Goal: Task Accomplishment & Management: Use online tool/utility

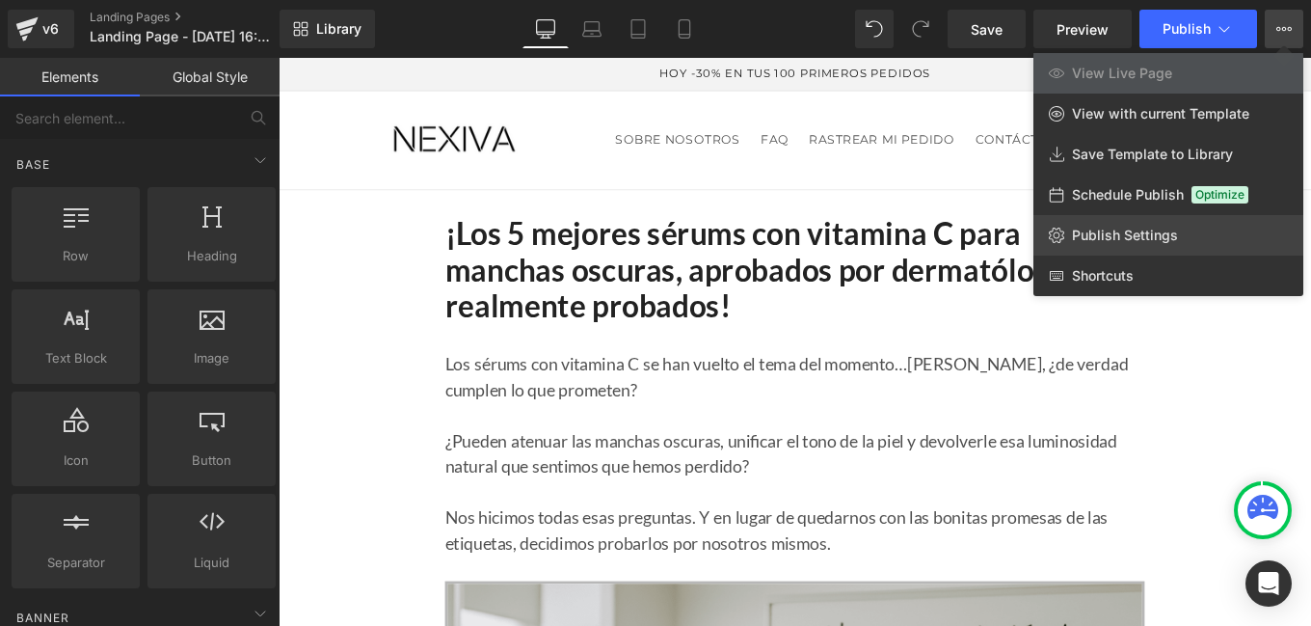
click at [1130, 231] on span "Publish Settings" at bounding box center [1125, 235] width 106 height 17
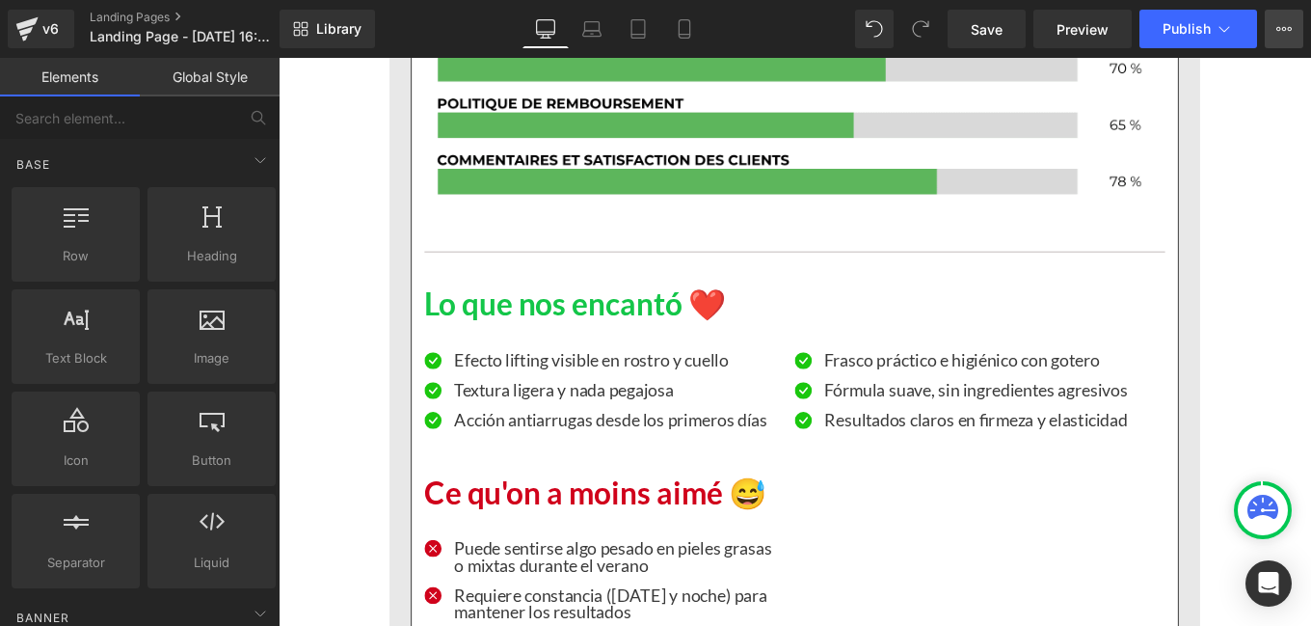
click at [1281, 30] on icon at bounding box center [1284, 28] width 15 height 15
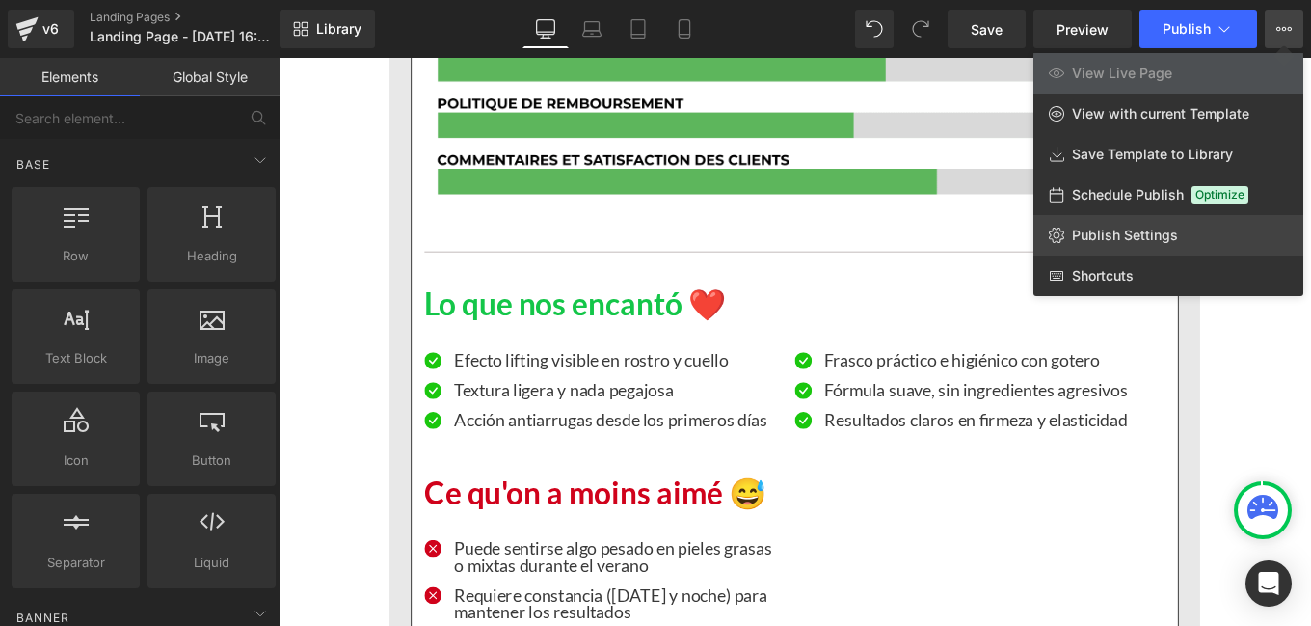
click at [1130, 230] on span "Publish Settings" at bounding box center [1125, 235] width 106 height 17
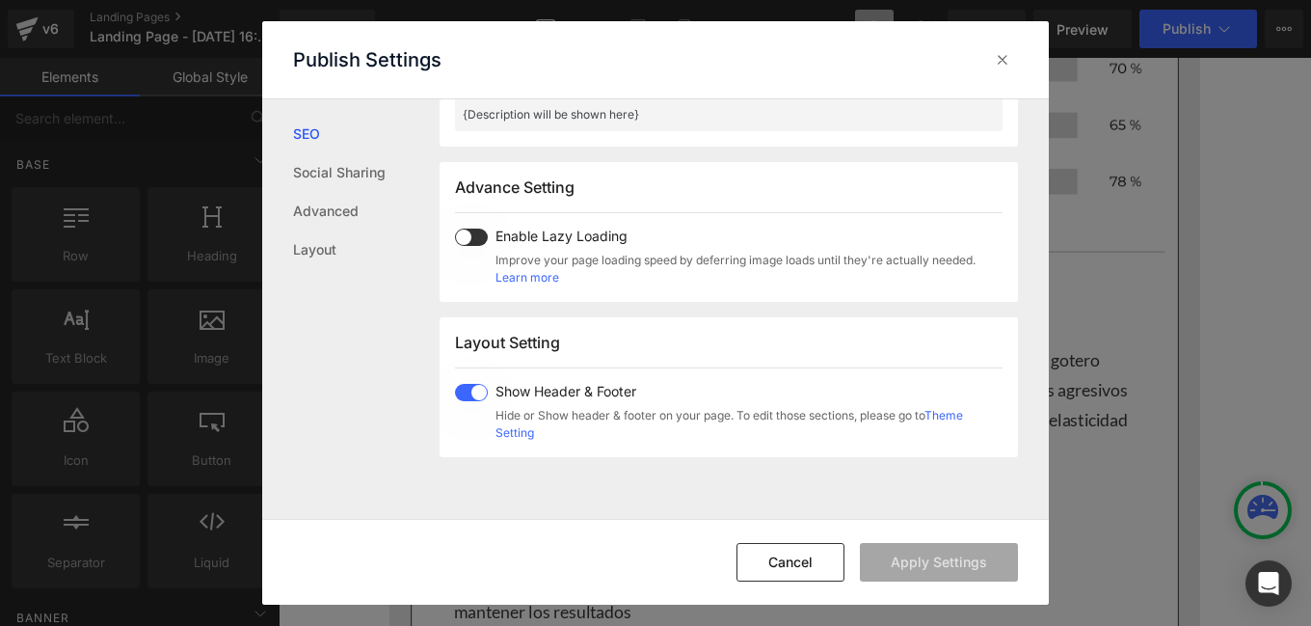
scroll to position [948, 0]
click at [461, 392] on span at bounding box center [471, 391] width 33 height 17
click at [919, 574] on button "Apply Settings" at bounding box center [939, 562] width 158 height 39
drag, startPoint x: 1001, startPoint y: 62, endPoint x: 659, endPoint y: 375, distance: 464.1
click at [1001, 62] on icon at bounding box center [1002, 59] width 19 height 19
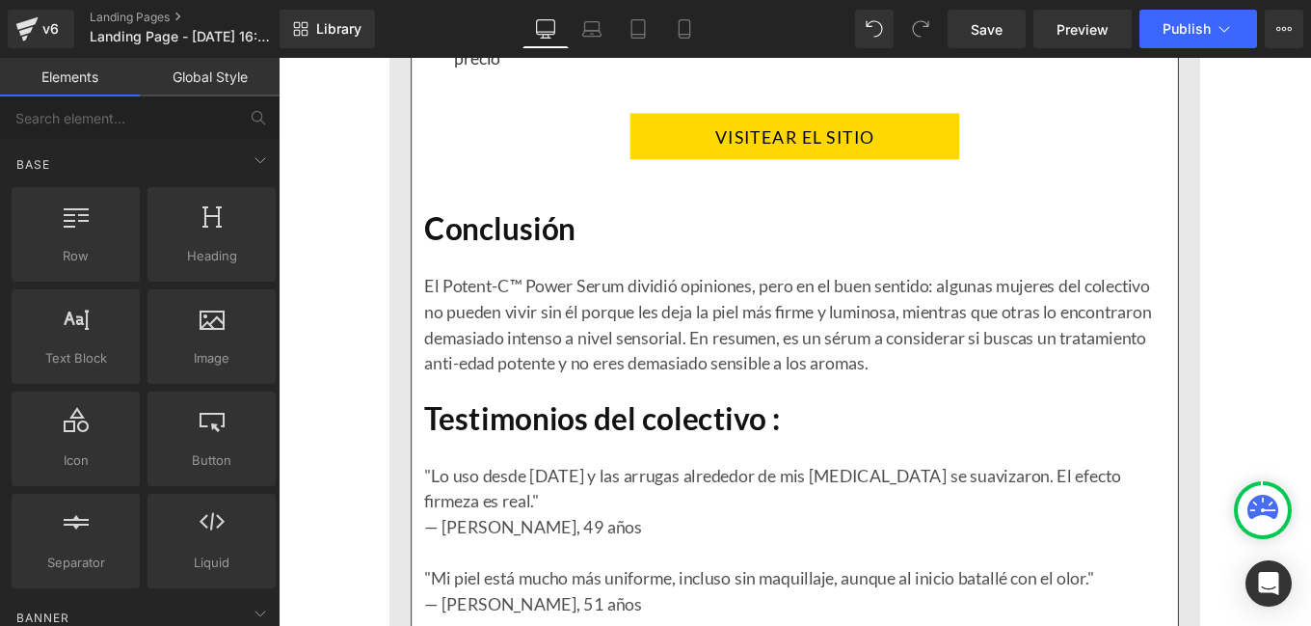
scroll to position [17151, 0]
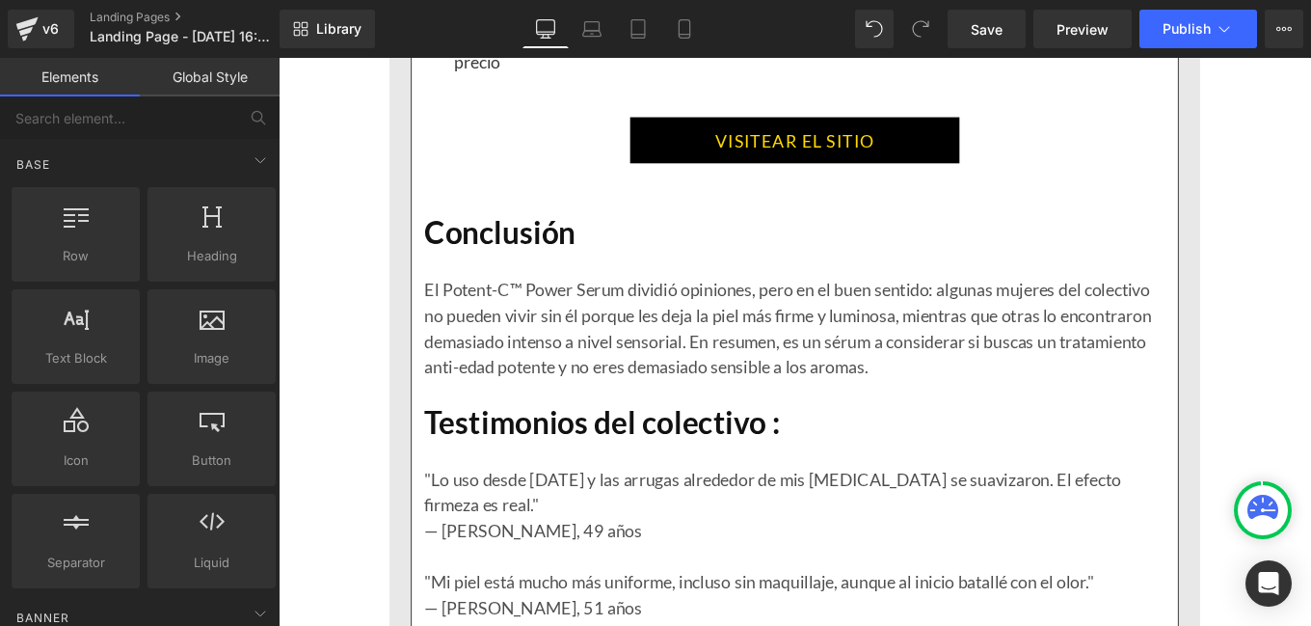
click at [796, 160] on link "VISITEAR EL SITIO" at bounding box center [862, 151] width 372 height 52
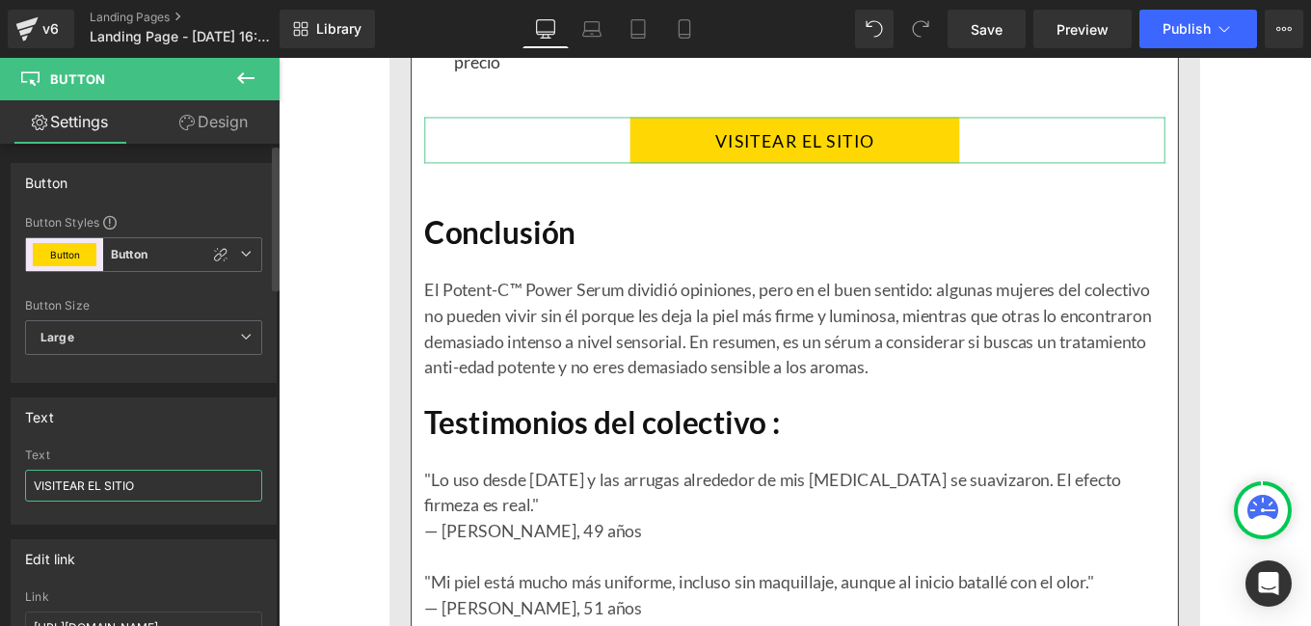
click at [71, 483] on input "VISITEAR EL SITIO" at bounding box center [143, 486] width 237 height 32
type input "VISITAR EL SITIO"
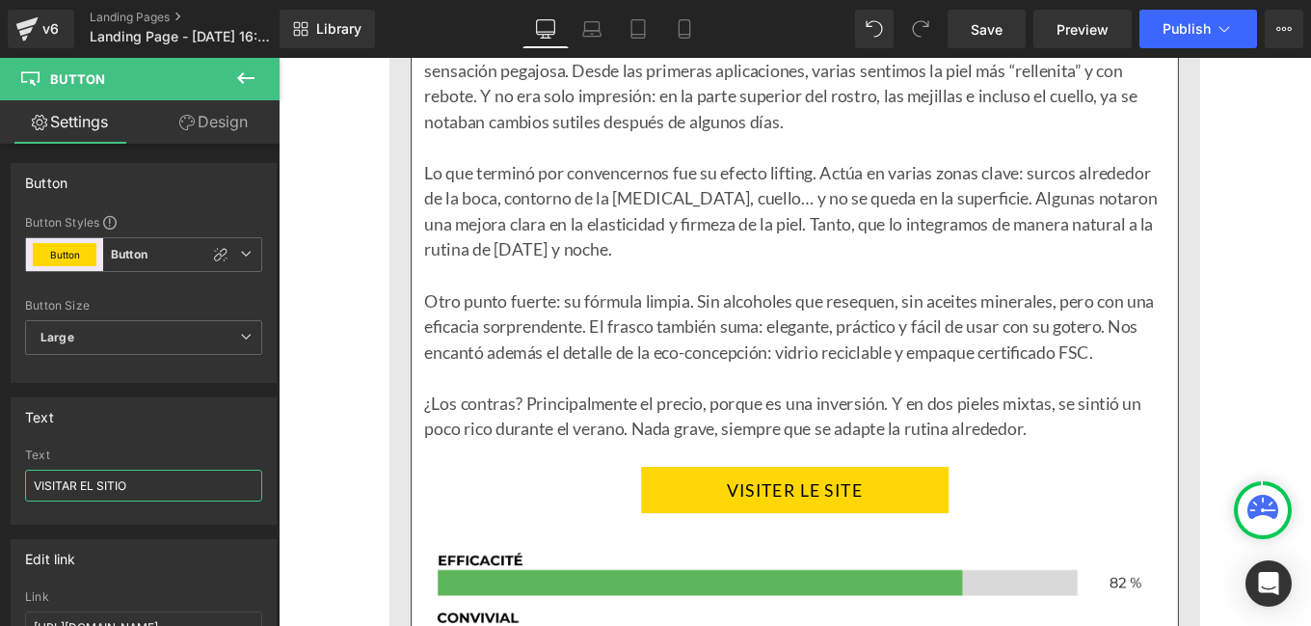
scroll to position [9675, 0]
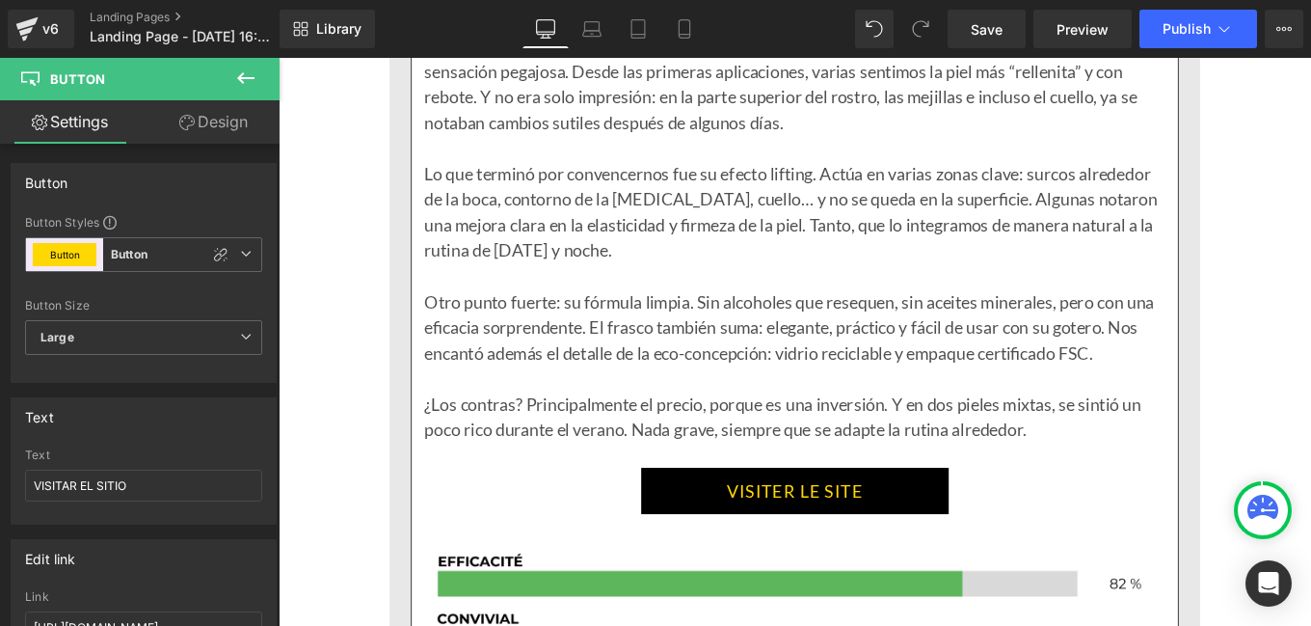
click at [695, 573] on link "VISITER LE SITE" at bounding box center [861, 547] width 347 height 52
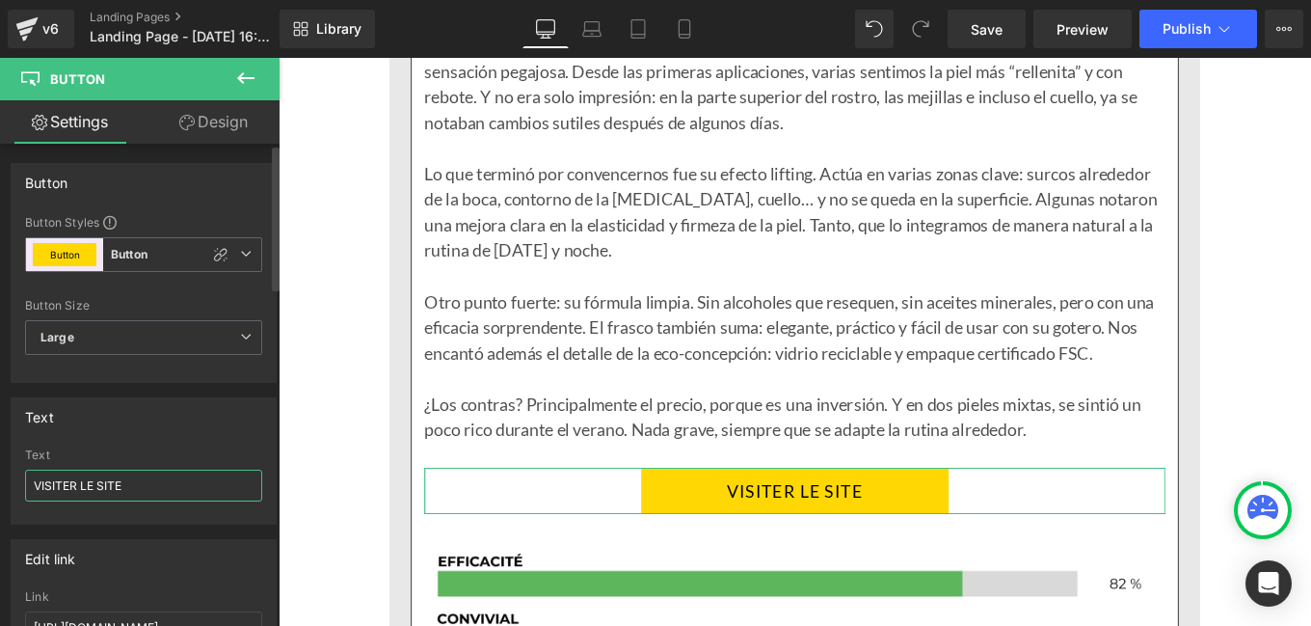
click at [73, 485] on input "VISITER LE SITE" at bounding box center [143, 486] width 237 height 32
click at [116, 489] on input "VISITAR LE SITE" at bounding box center [143, 486] width 237 height 32
click at [92, 489] on input "VISITAR LE SITIOE" at bounding box center [143, 486] width 237 height 32
click at [131, 489] on input "VISITAR EL SITIOE" at bounding box center [143, 486] width 237 height 32
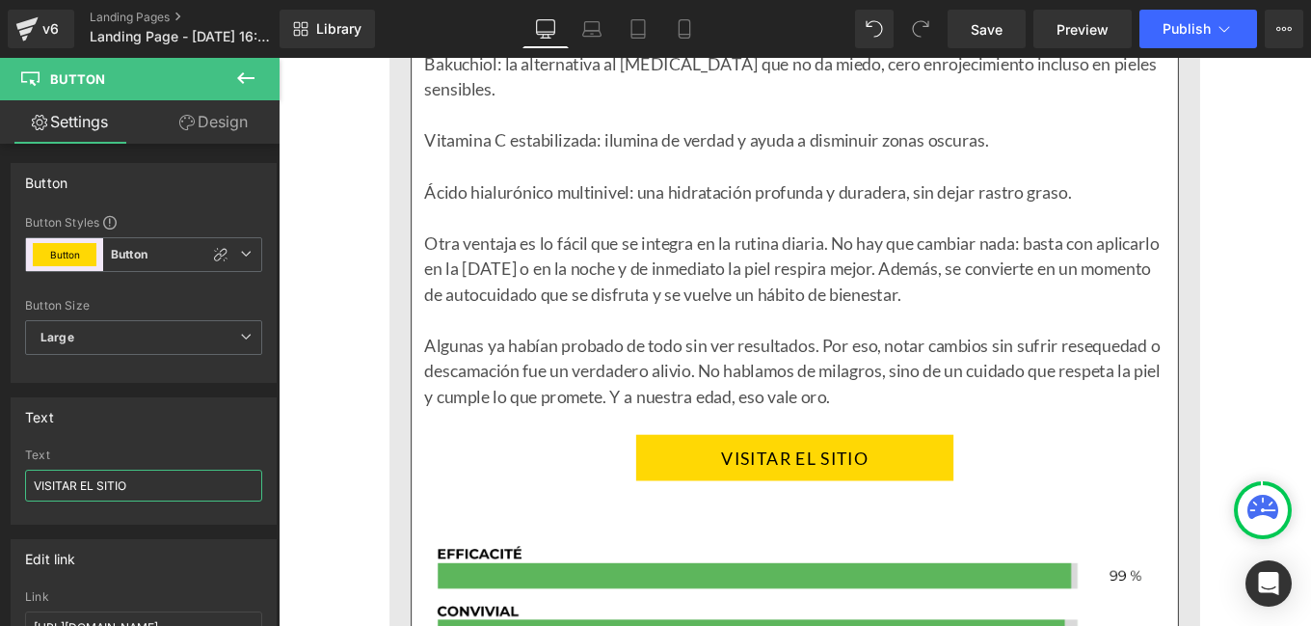
scroll to position [3752, 0]
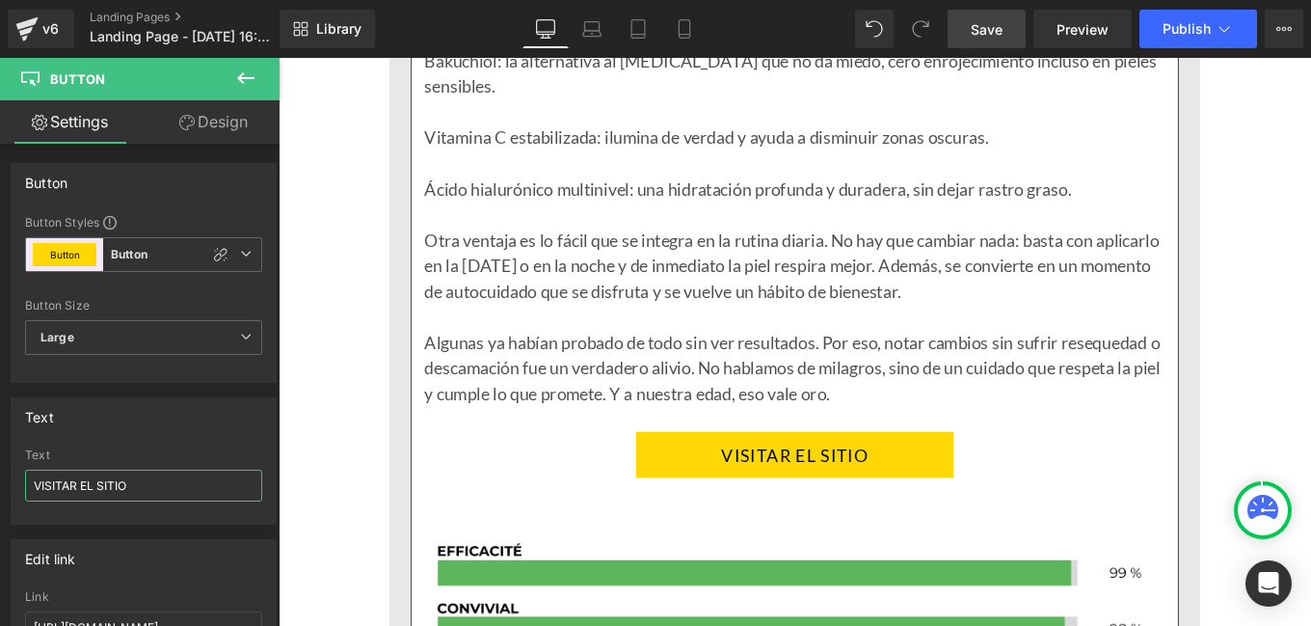
type input "VISITAR EL SITIO"
click at [987, 28] on span "Save" at bounding box center [987, 29] width 32 height 20
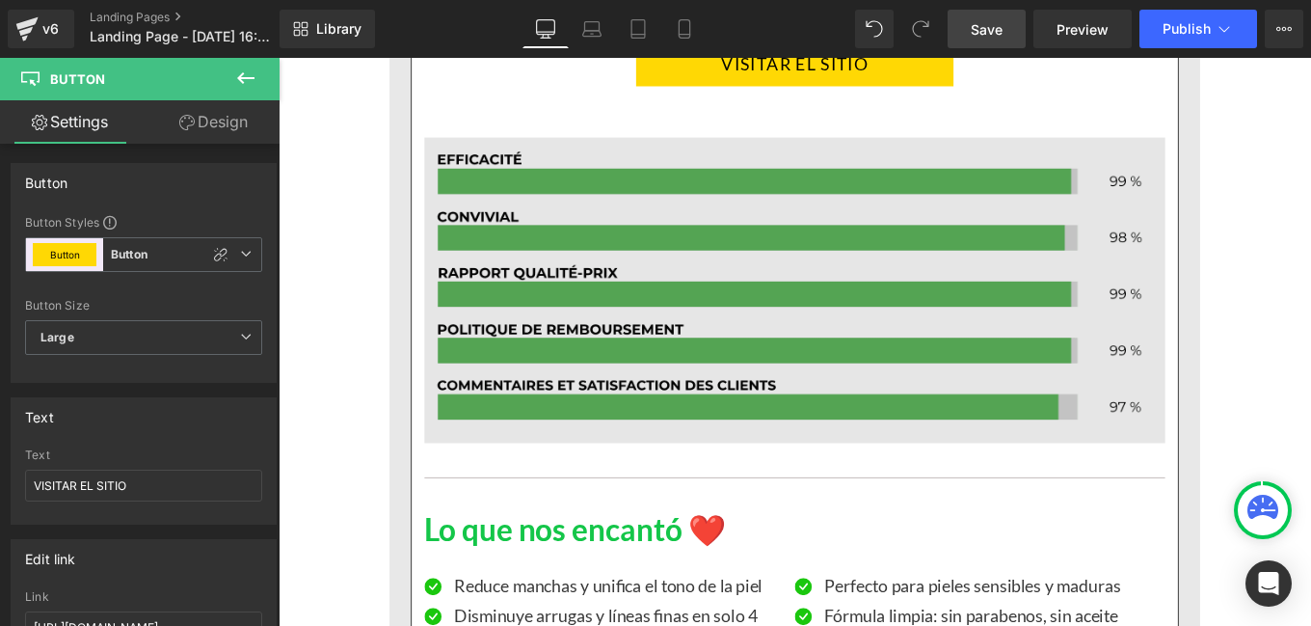
scroll to position [4196, 0]
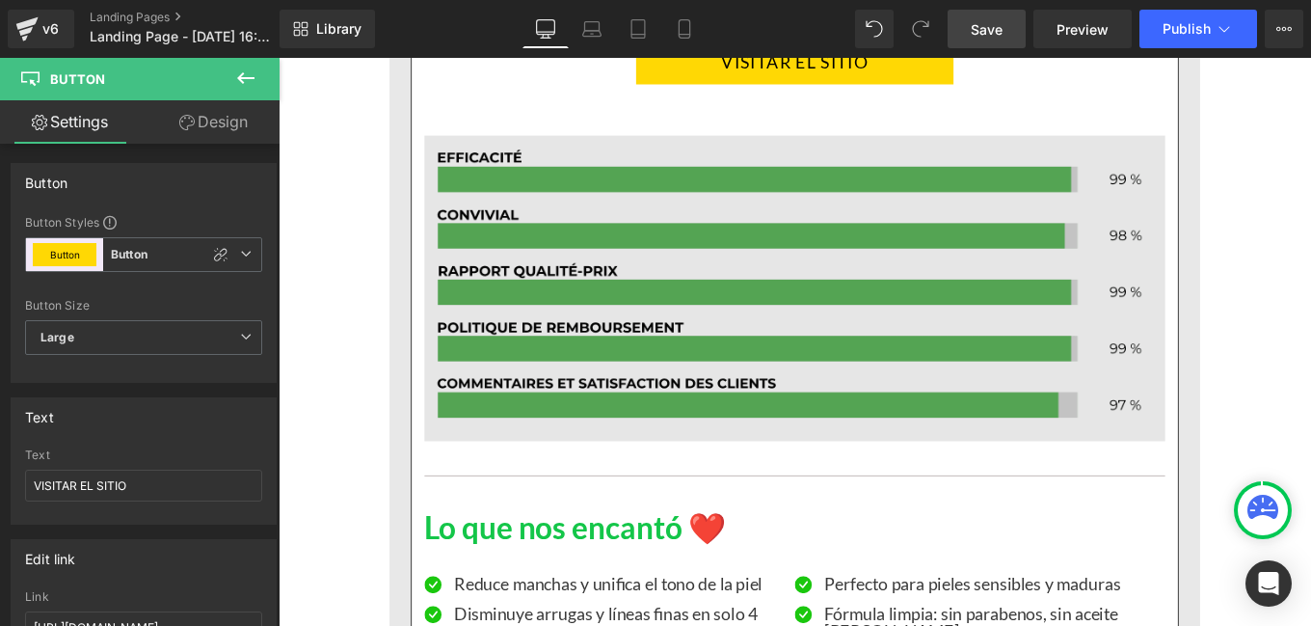
click at [730, 290] on img at bounding box center [862, 304] width 837 height 374
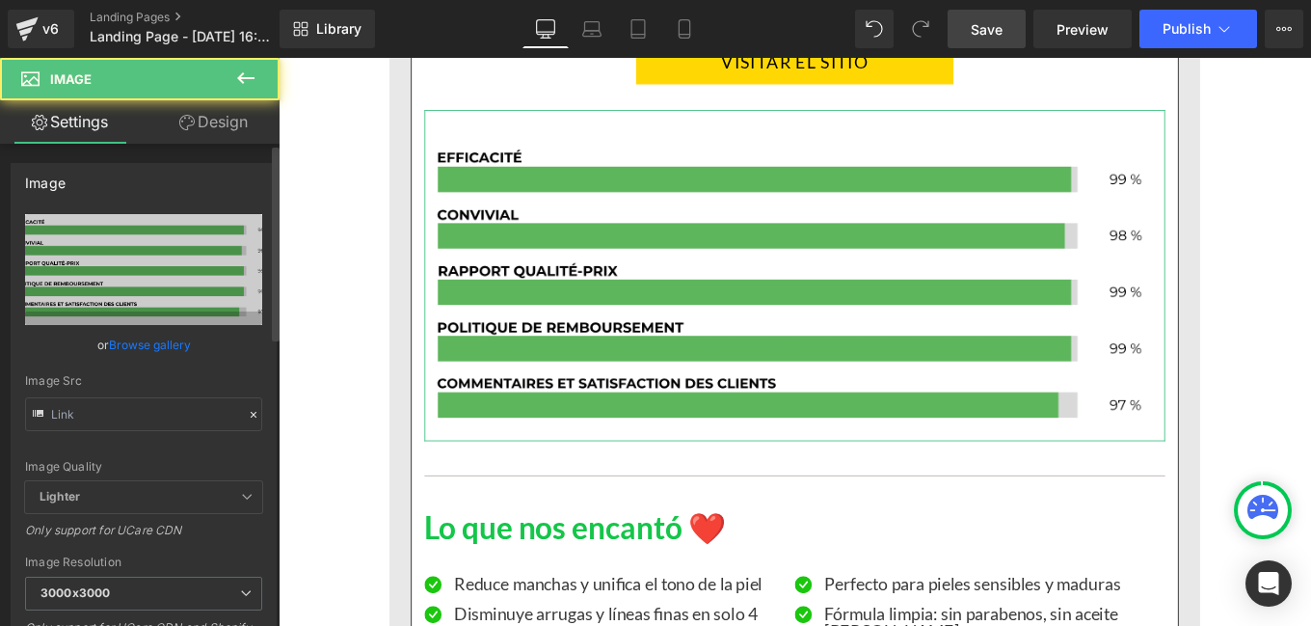
type input "[URL][DOMAIN_NAME]"
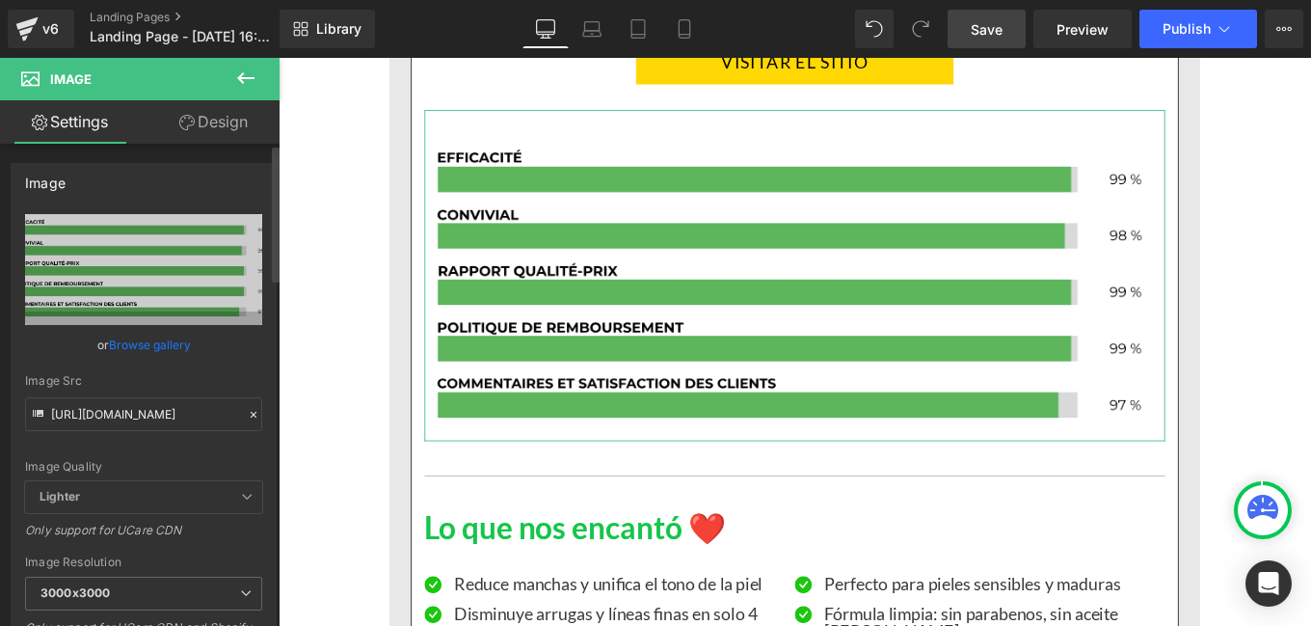
click at [245, 421] on div at bounding box center [253, 415] width 17 height 22
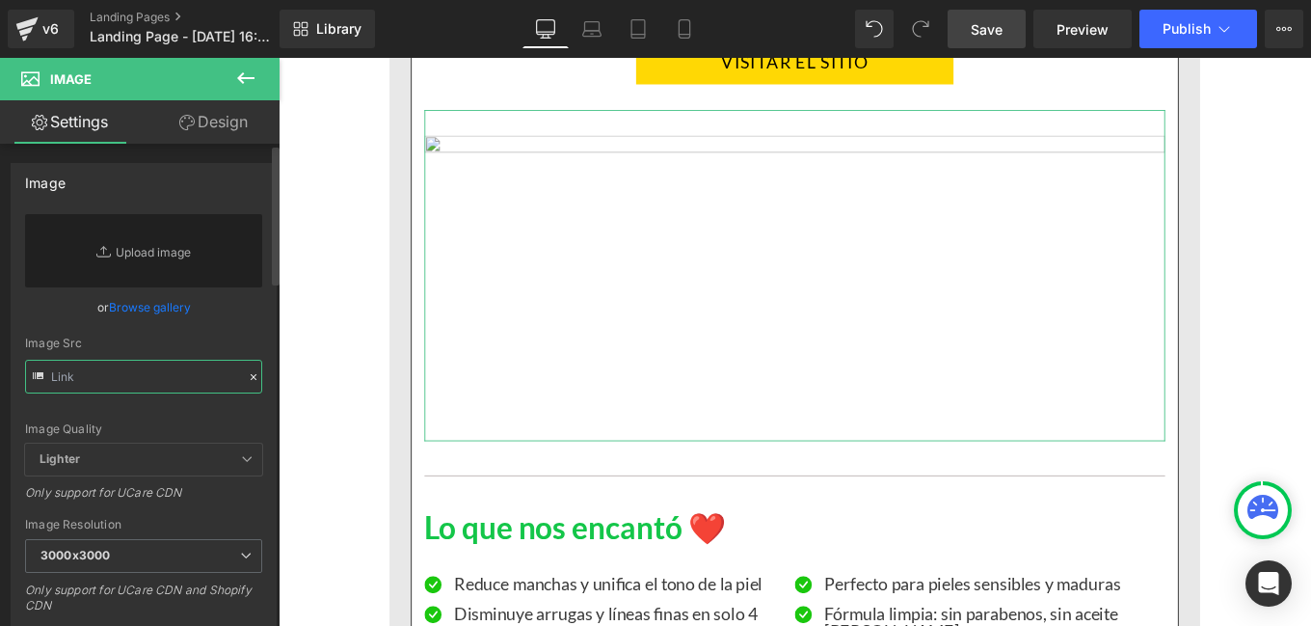
click at [171, 385] on input "text" at bounding box center [143, 377] width 237 height 34
paste input "[URL][DOMAIN_NAME]"
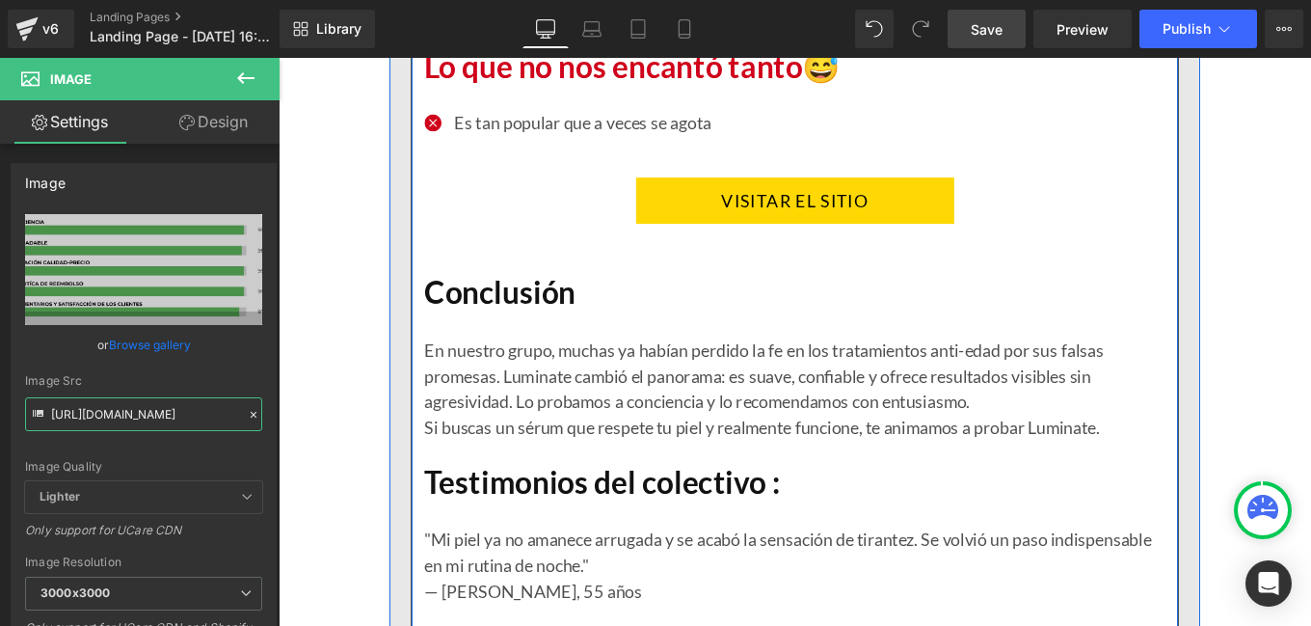
scroll to position [5044, 0]
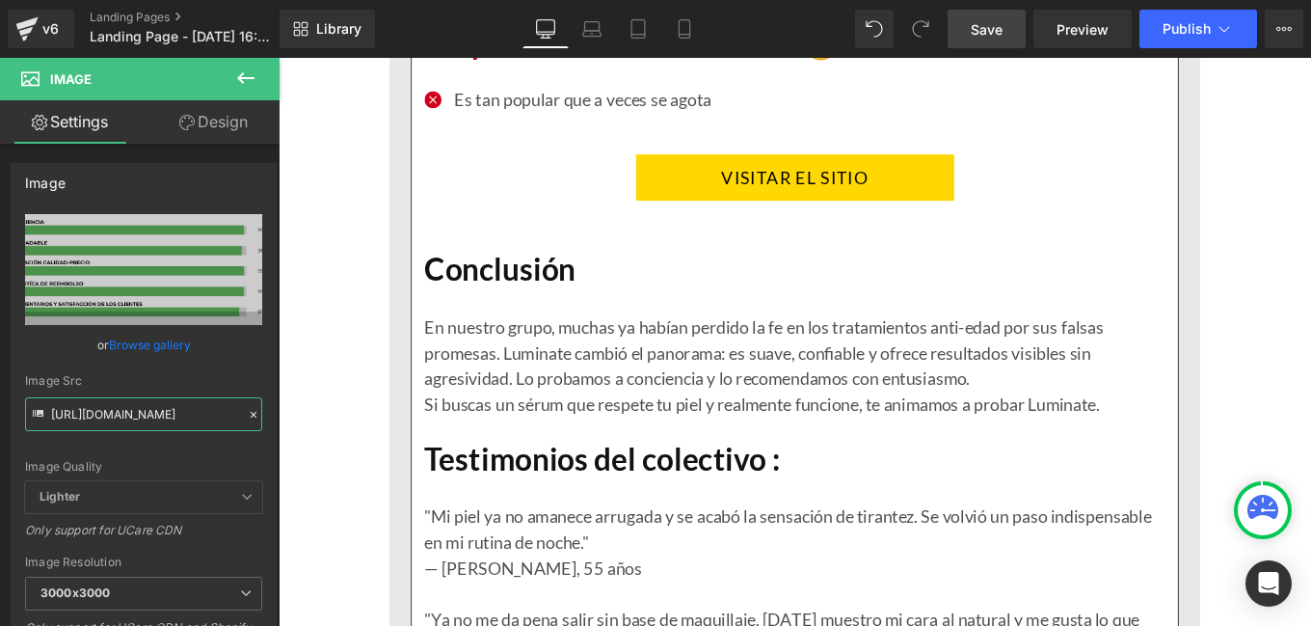
type input "[URL][DOMAIN_NAME]"
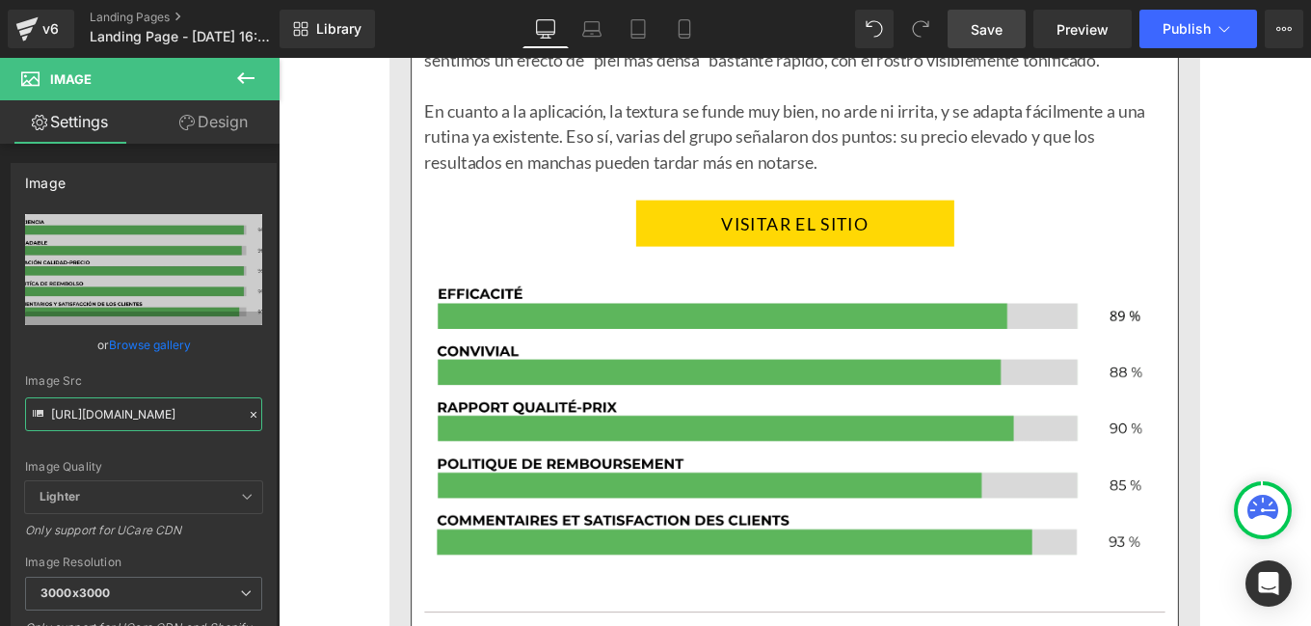
scroll to position [7028, 0]
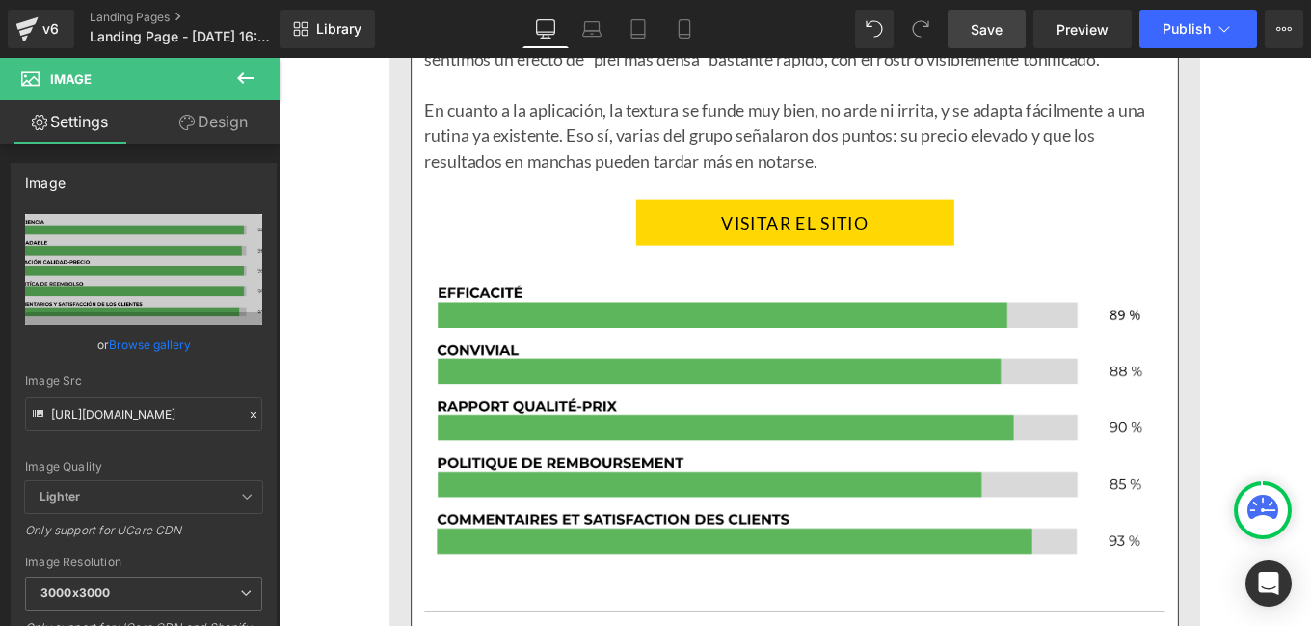
click at [869, 483] on img at bounding box center [862, 471] width 837 height 345
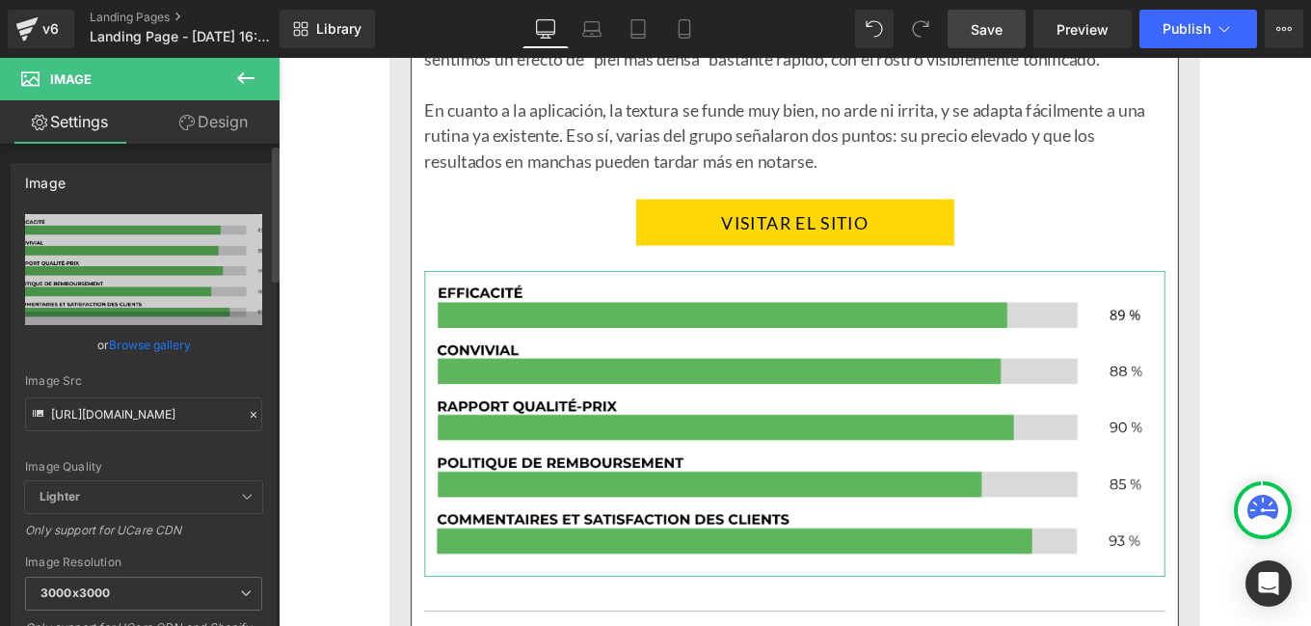
click at [247, 411] on icon at bounding box center [253, 414] width 13 height 13
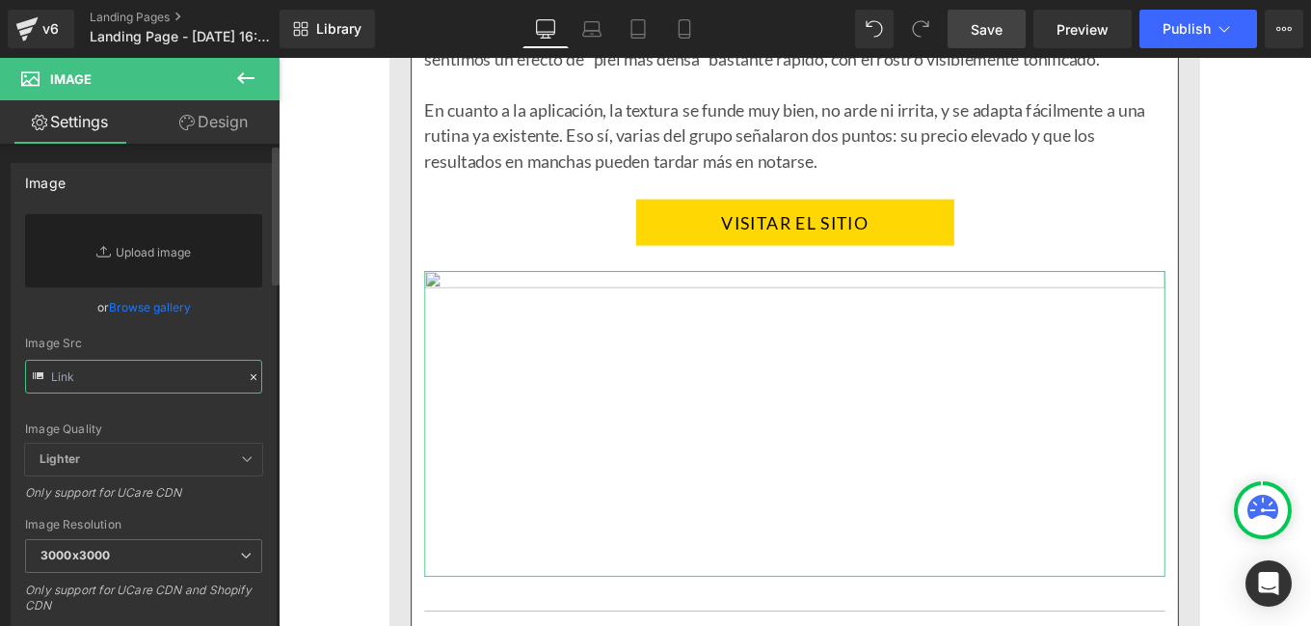
click at [156, 380] on input "text" at bounding box center [143, 377] width 237 height 34
paste input "[URL][DOMAIN_NAME]"
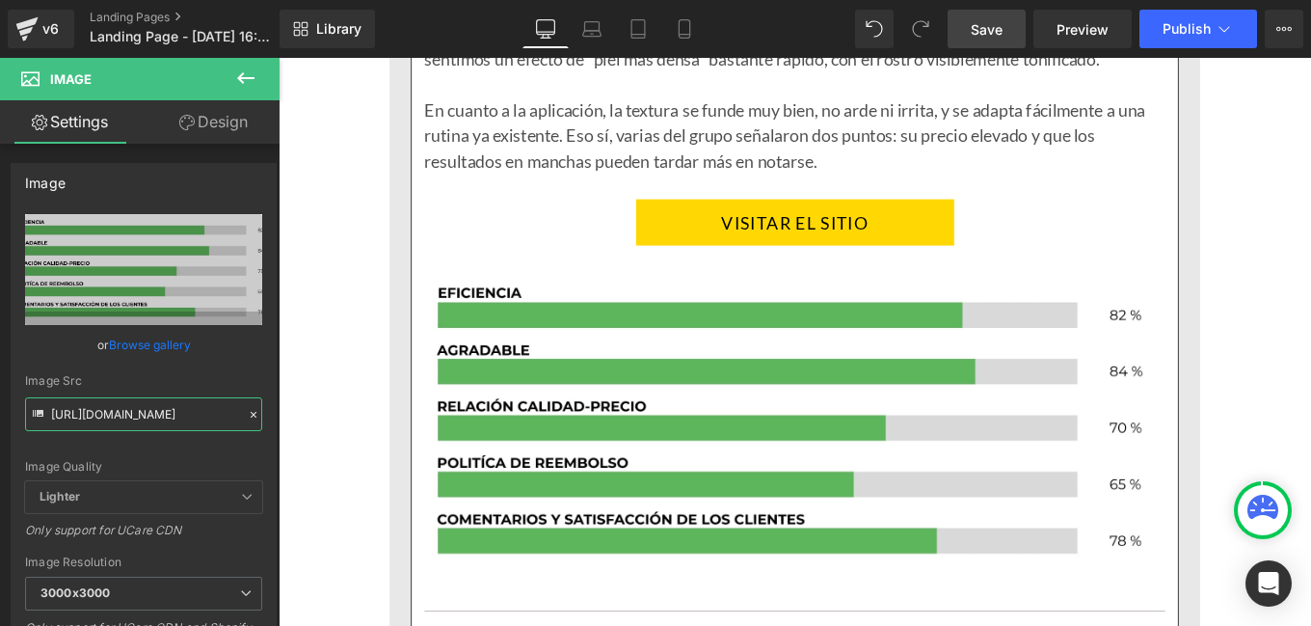
type input "[URL][DOMAIN_NAME]"
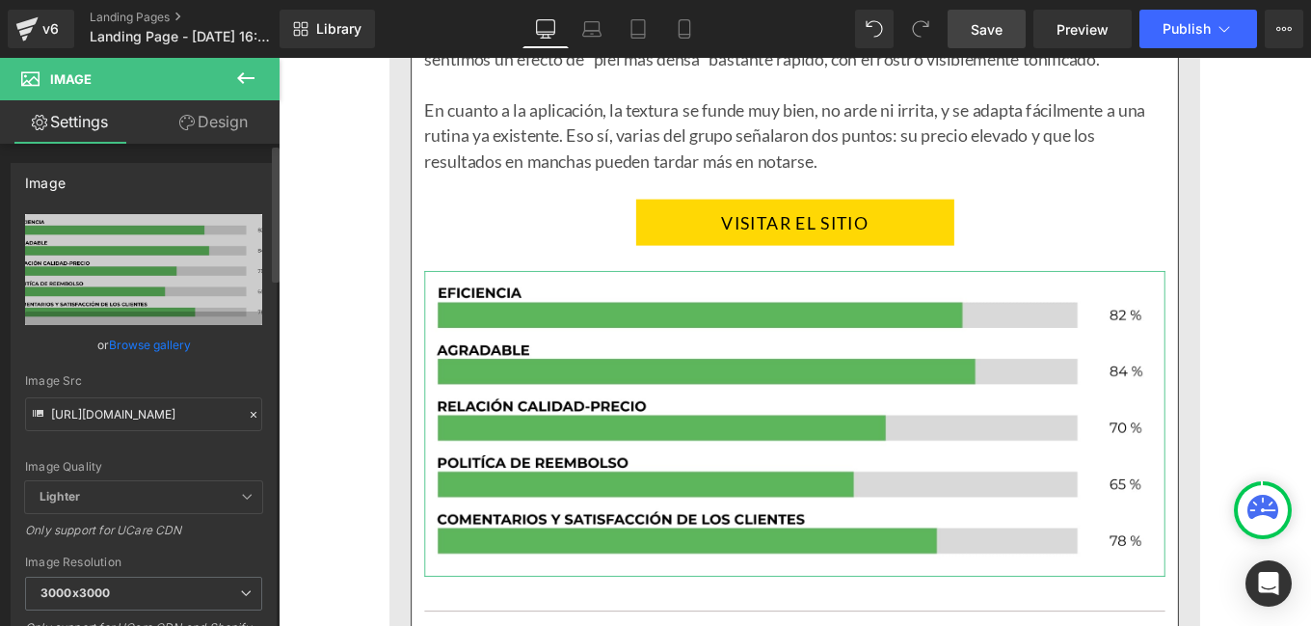
click at [247, 414] on icon at bounding box center [253, 414] width 13 height 13
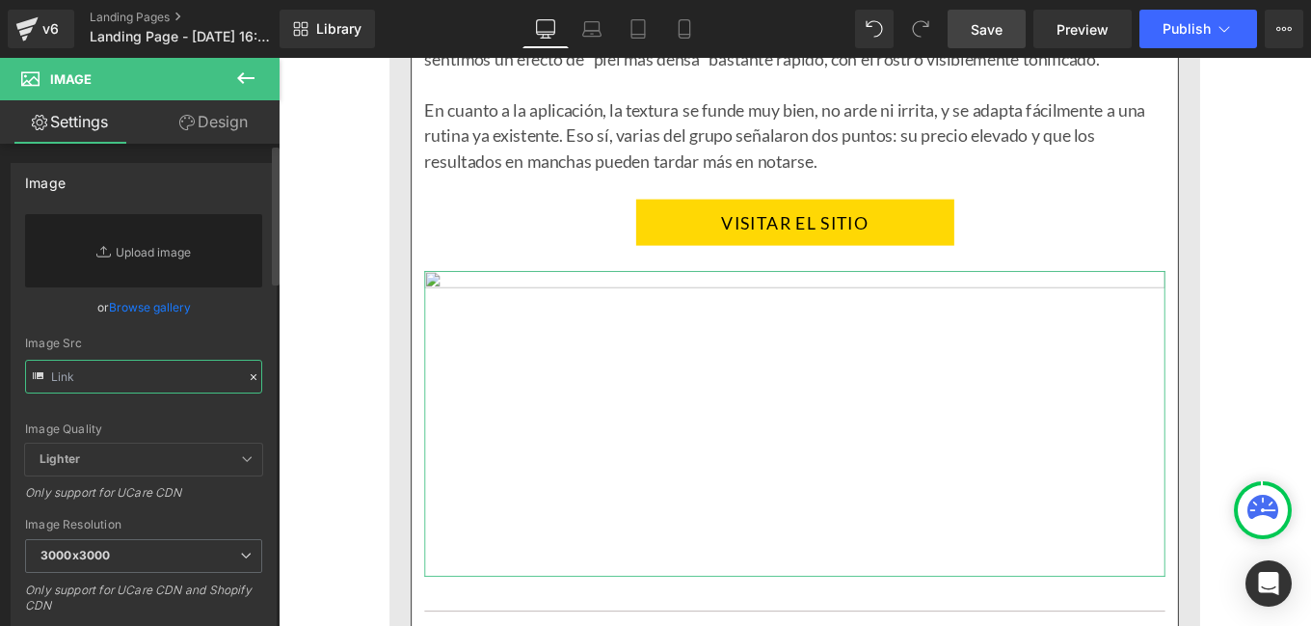
click at [153, 379] on input "text" at bounding box center [143, 377] width 237 height 34
paste input "[URL][DOMAIN_NAME]"
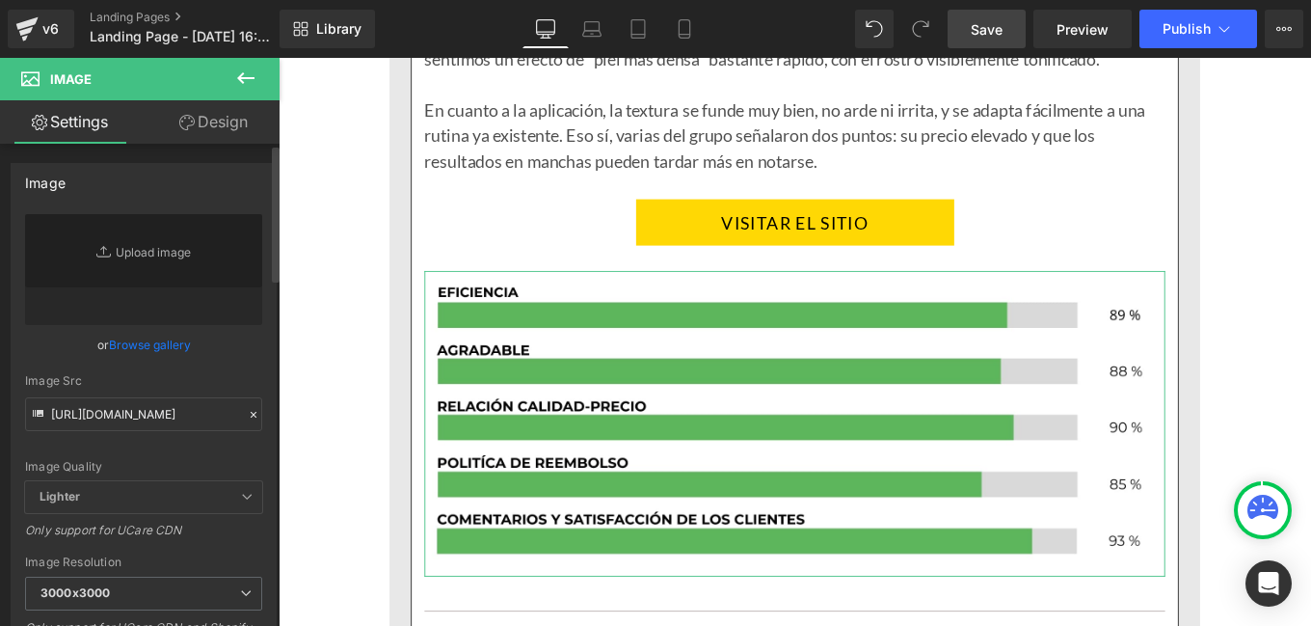
click at [256, 375] on div "[URL][DOMAIN_NAME] Replace Image Upload image or Browse gallery Image Src [URL]…" at bounding box center [144, 463] width 264 height 499
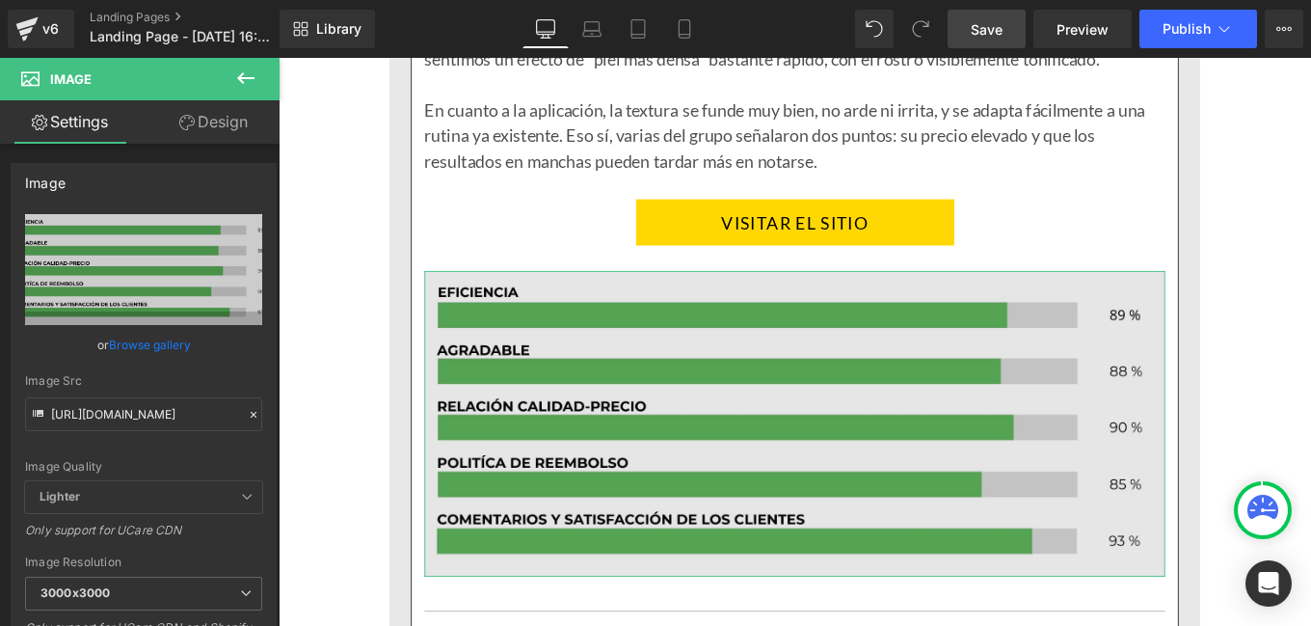
type input "[URL][DOMAIN_NAME]"
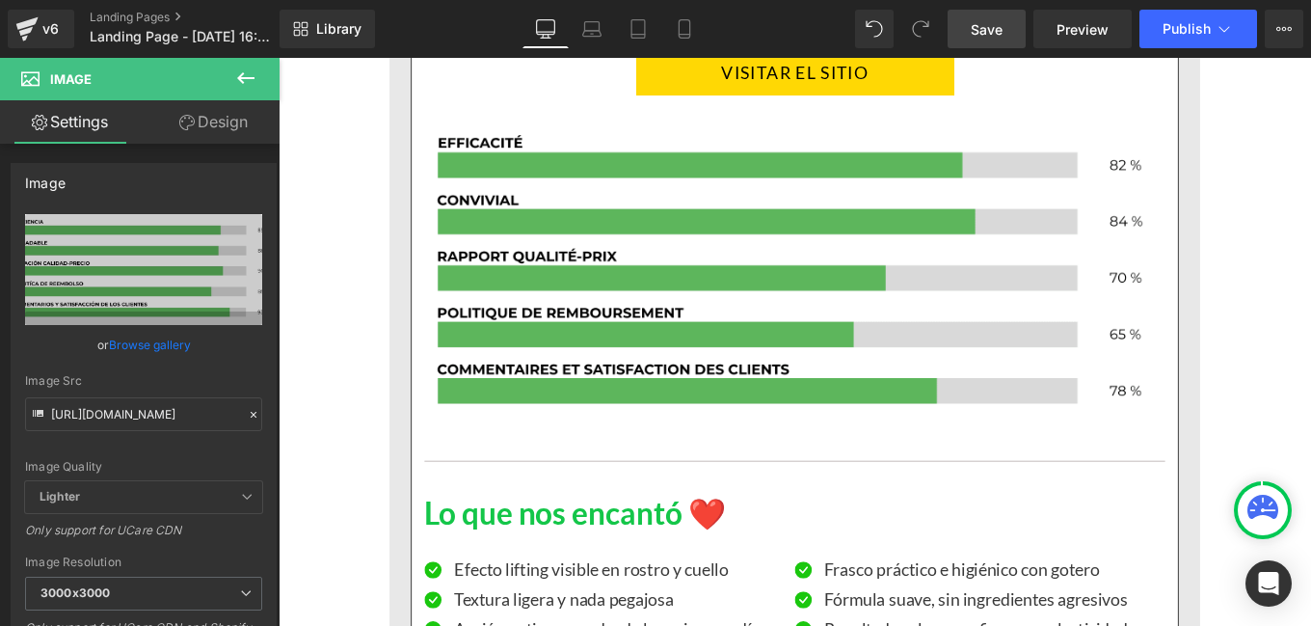
scroll to position [10142, 0]
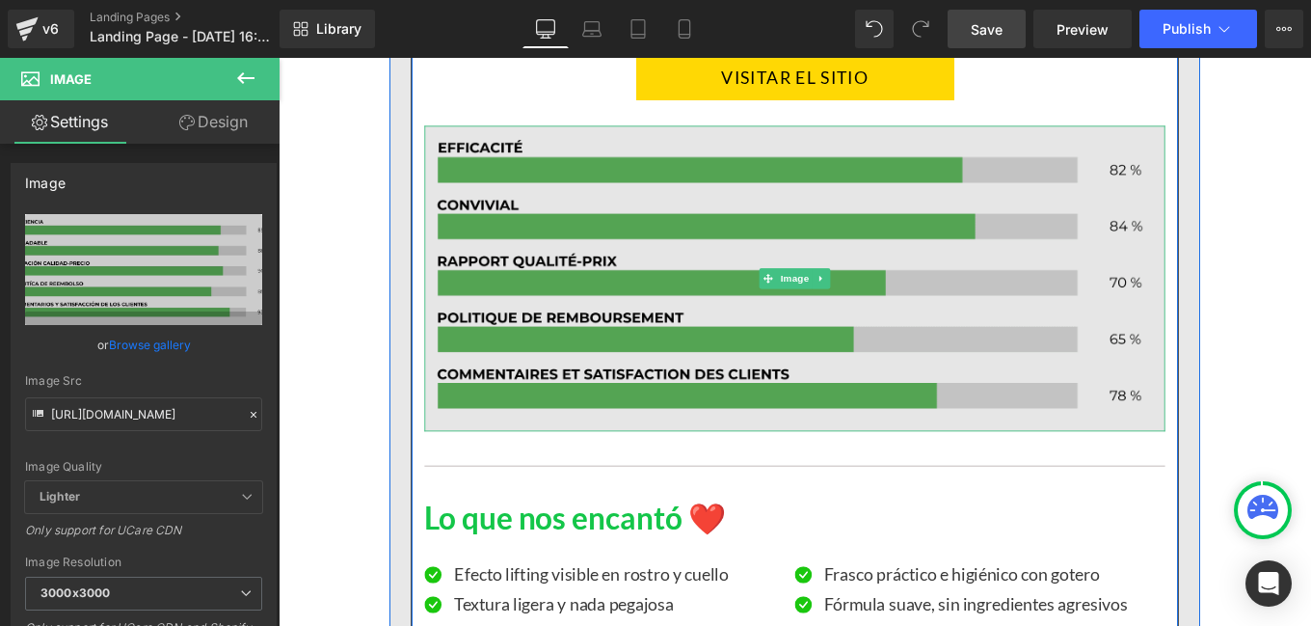
click at [847, 319] on img at bounding box center [862, 307] width 837 height 345
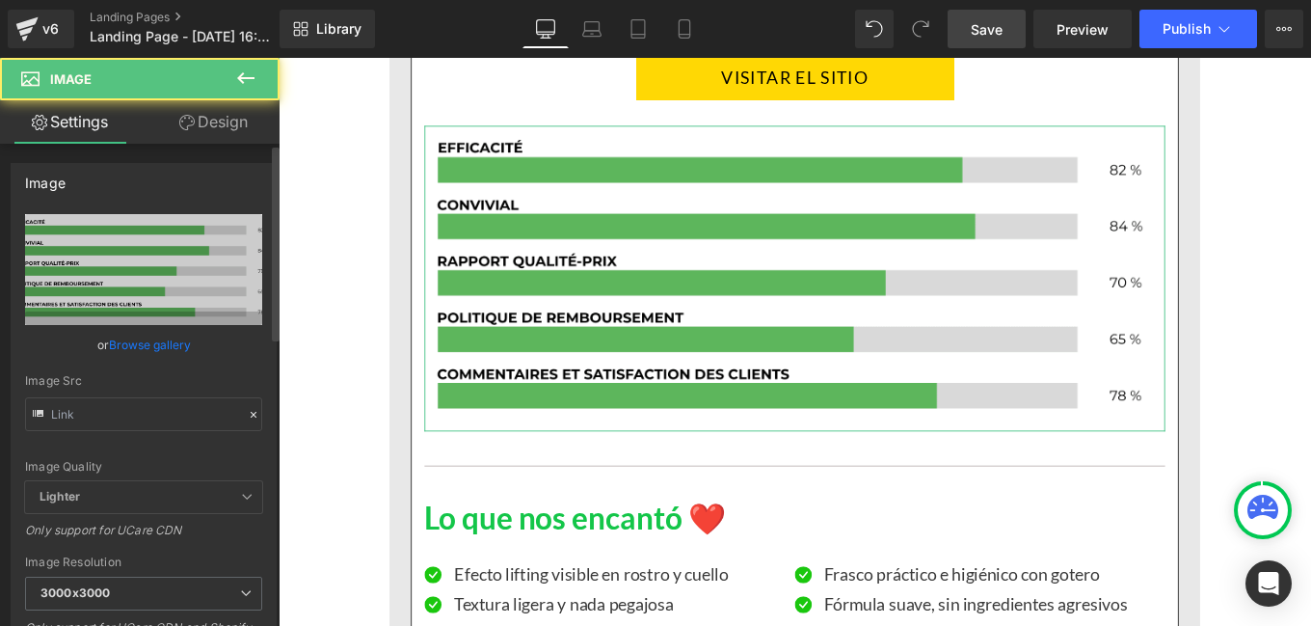
type input "[URL][DOMAIN_NAME]"
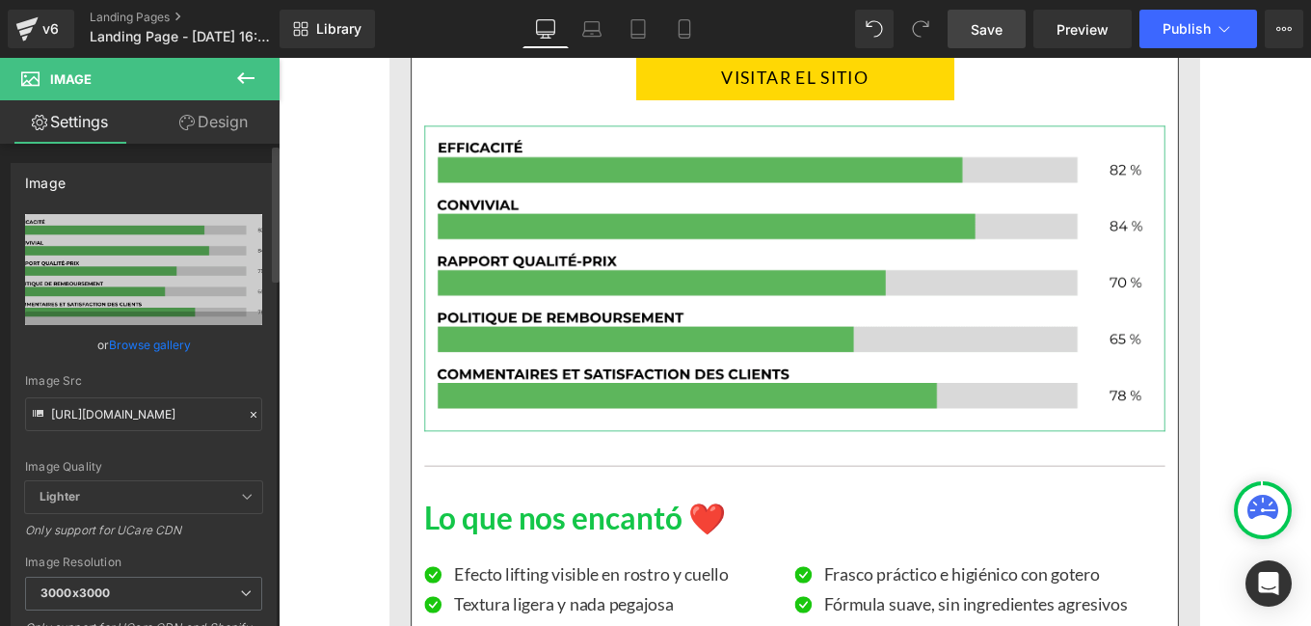
click at [245, 423] on div at bounding box center [253, 415] width 17 height 22
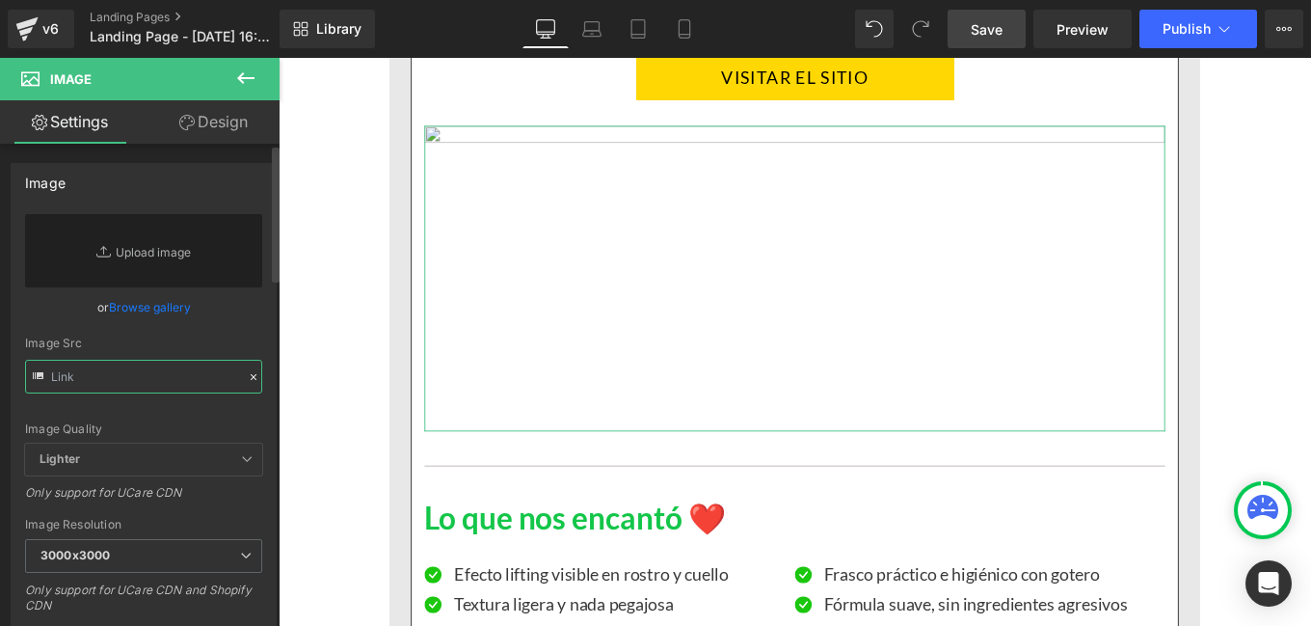
click at [171, 389] on input "text" at bounding box center [143, 377] width 237 height 34
paste input "[URL][DOMAIN_NAME]"
type input "[URL][DOMAIN_NAME]"
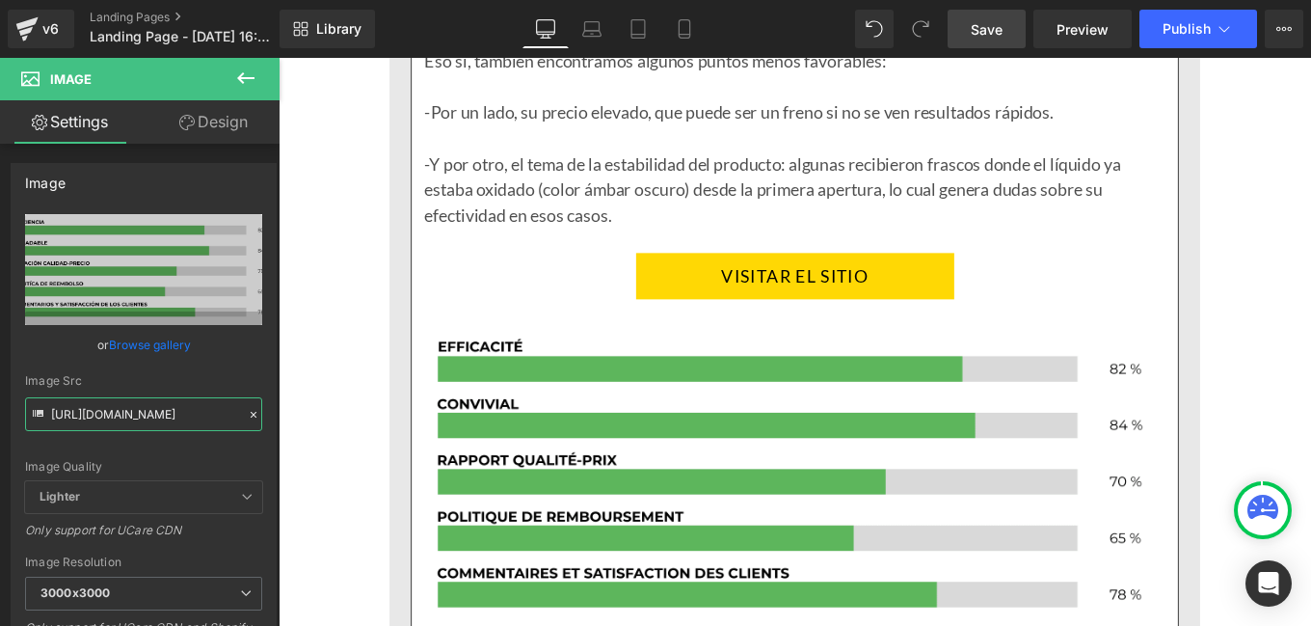
scroll to position [12946, 0]
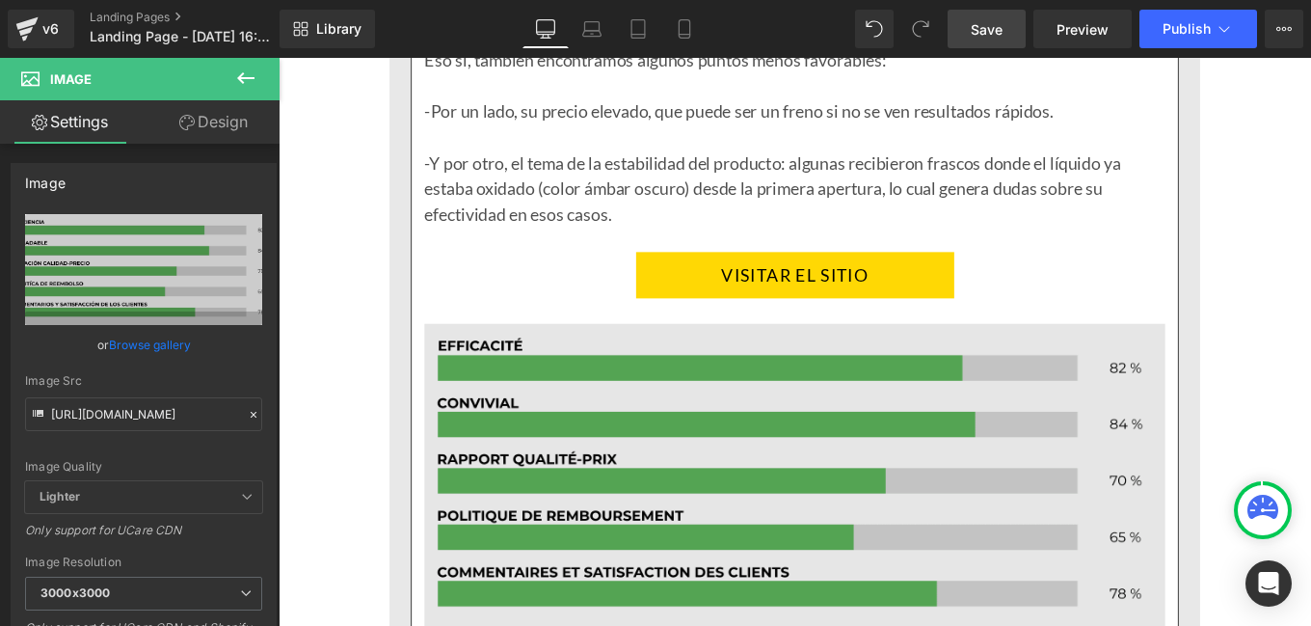
click at [710, 455] on img at bounding box center [862, 531] width 837 height 345
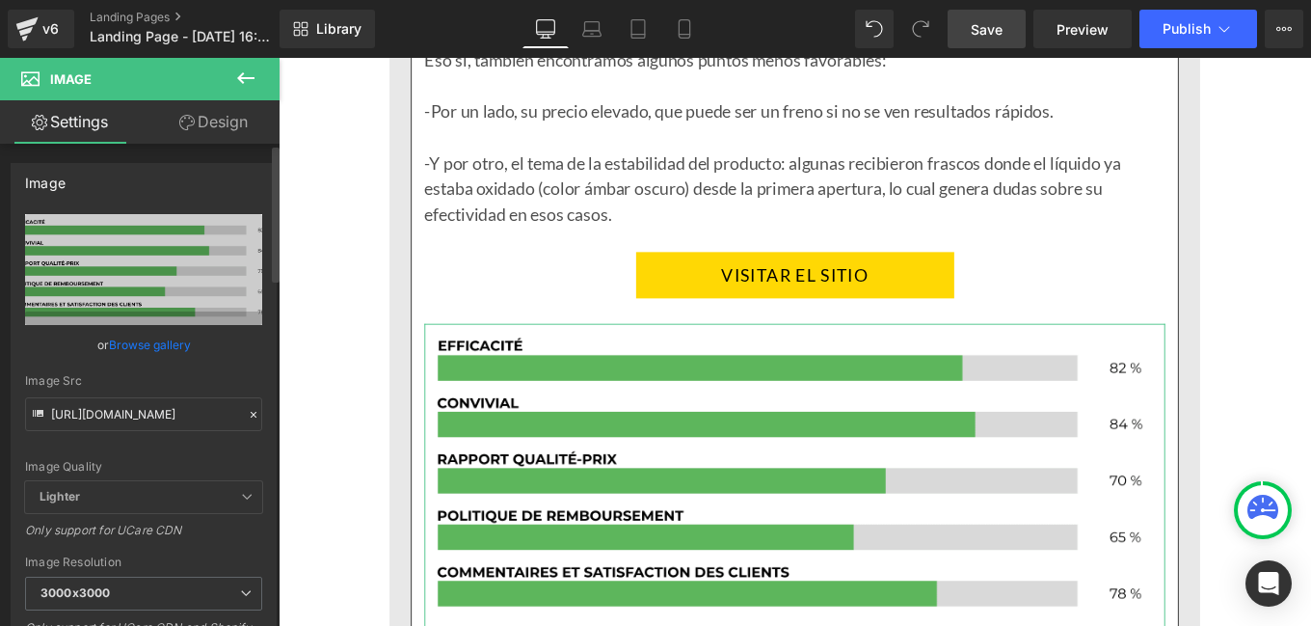
click at [247, 411] on icon at bounding box center [253, 414] width 13 height 13
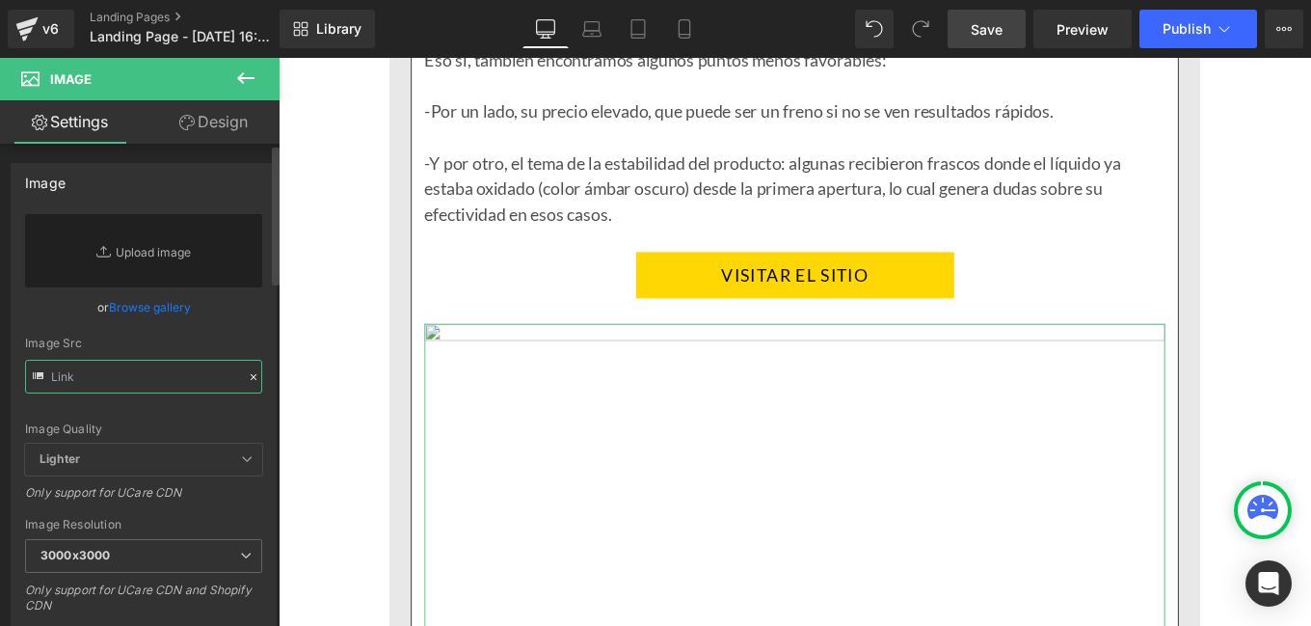
click at [156, 372] on input "text" at bounding box center [143, 377] width 237 height 34
paste input "[URL][DOMAIN_NAME]"
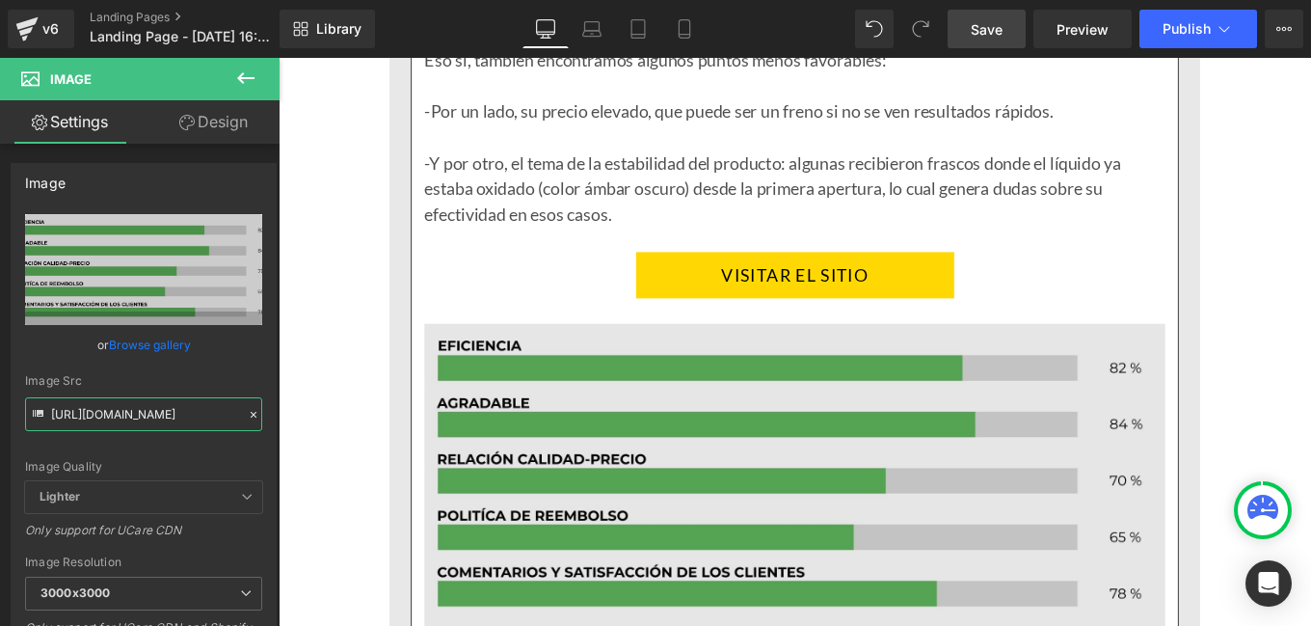
type input "[URL][DOMAIN_NAME]"
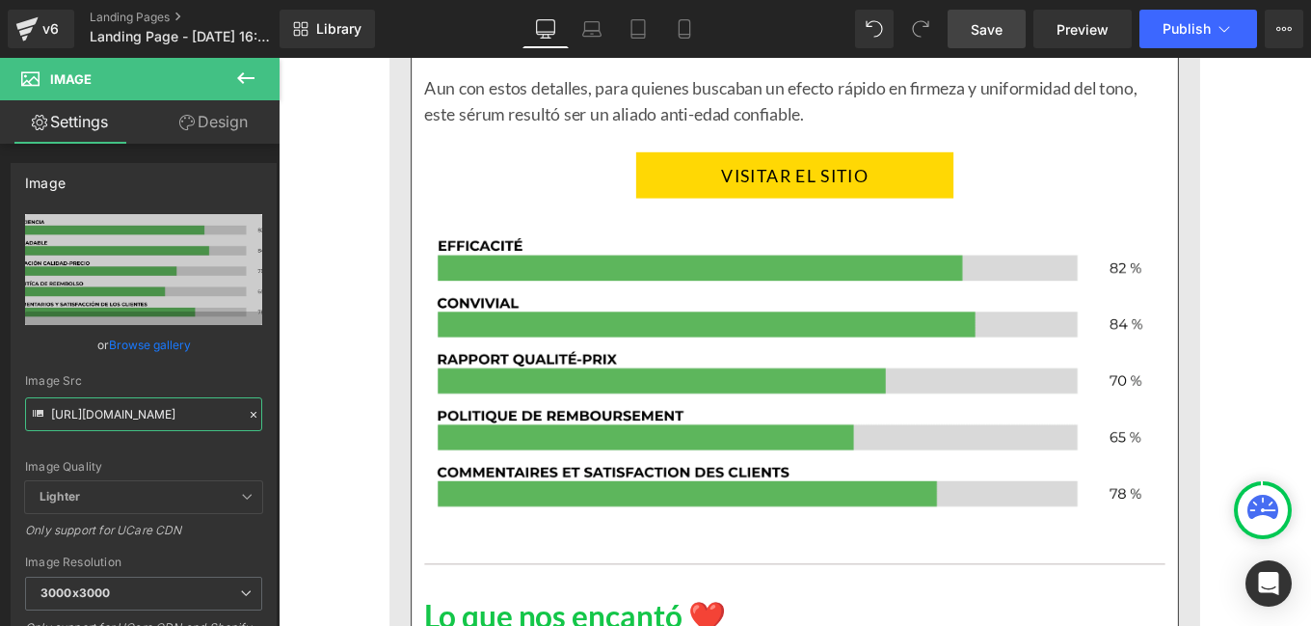
scroll to position [16139, 0]
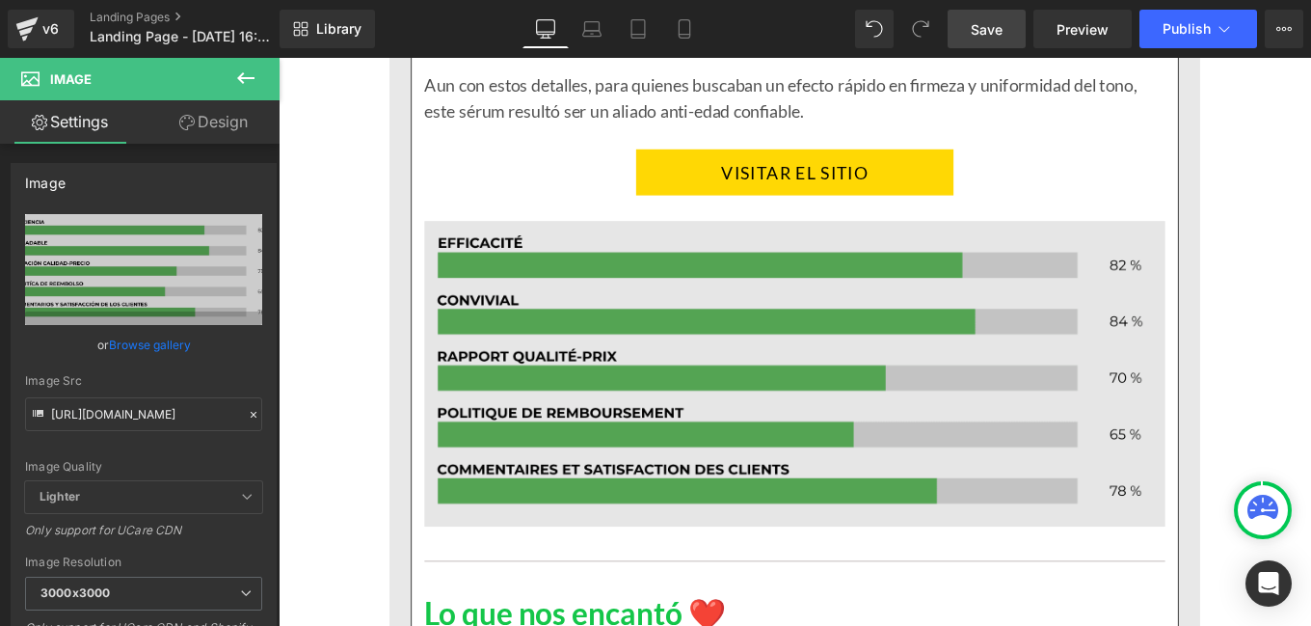
click at [797, 425] on img at bounding box center [862, 414] width 837 height 345
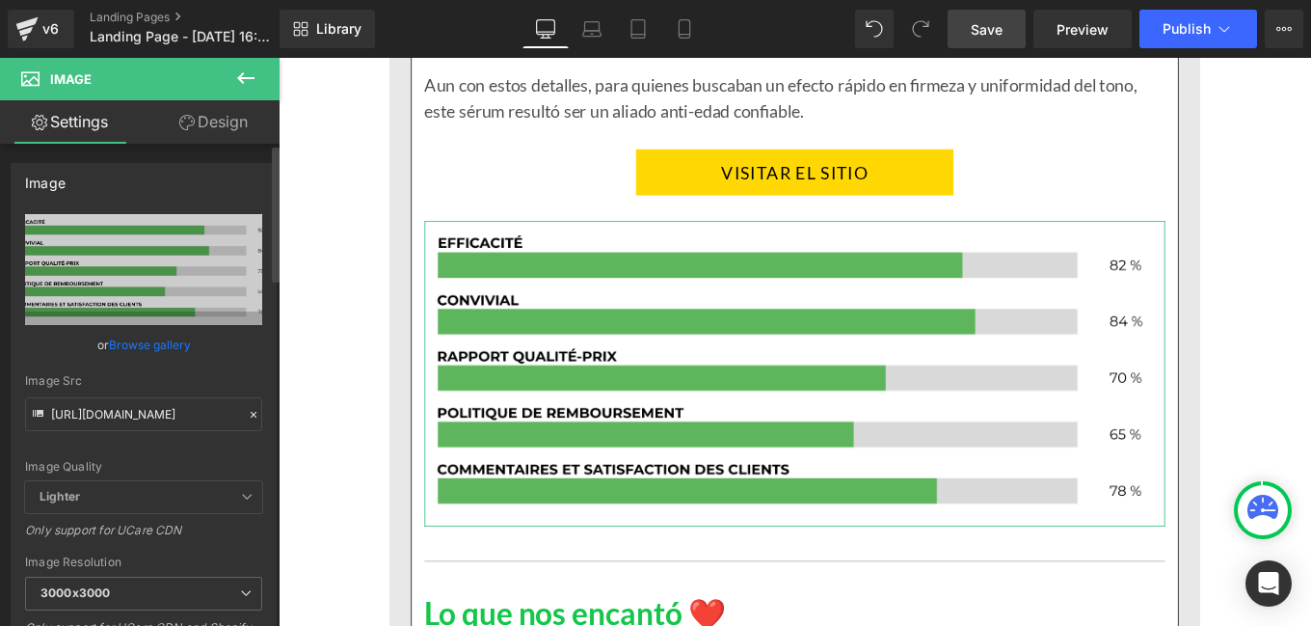
click at [247, 411] on icon at bounding box center [253, 414] width 13 height 13
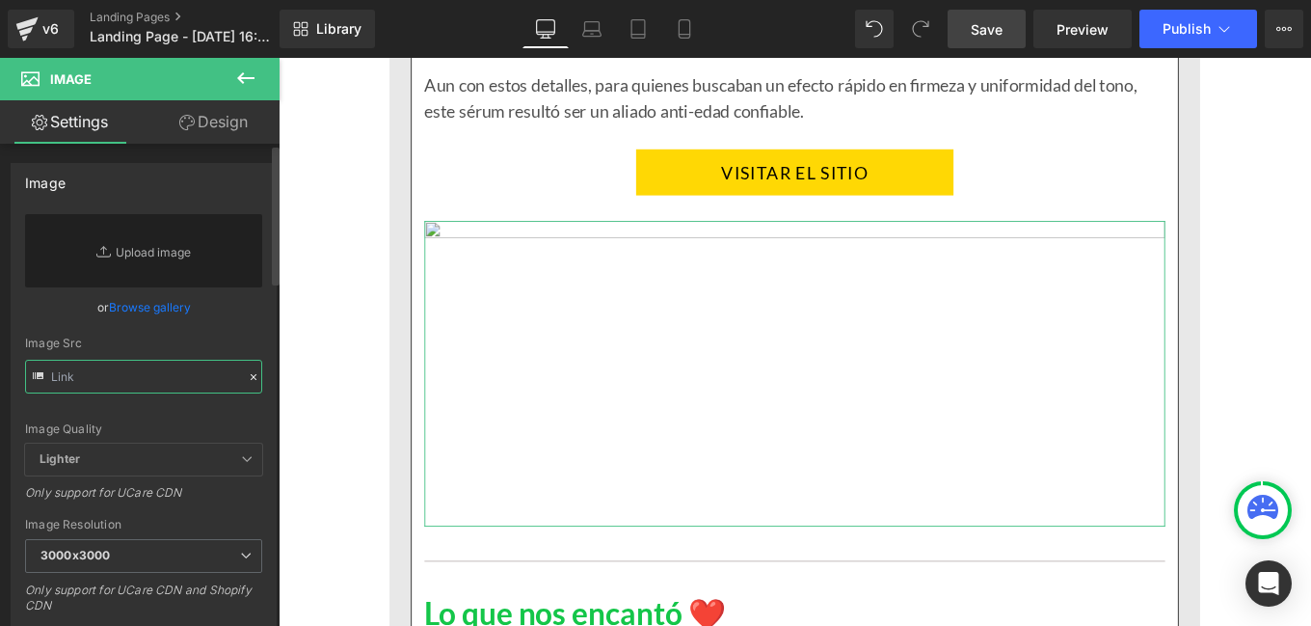
click at [147, 375] on input "text" at bounding box center [143, 377] width 237 height 34
paste input "[URL][DOMAIN_NAME]"
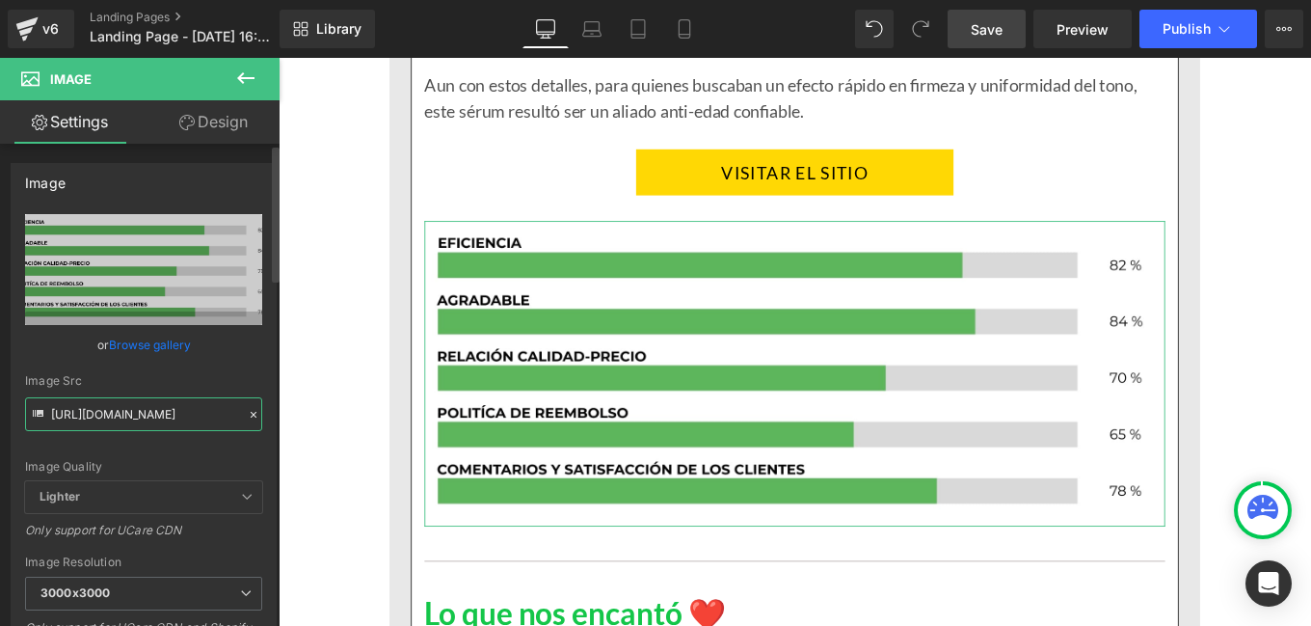
type input "[URL][DOMAIN_NAME]"
click at [265, 376] on div "[URL][DOMAIN_NAME] Replace Image Upload image or Browse gallery Image Src [URL]…" at bounding box center [144, 463] width 264 height 499
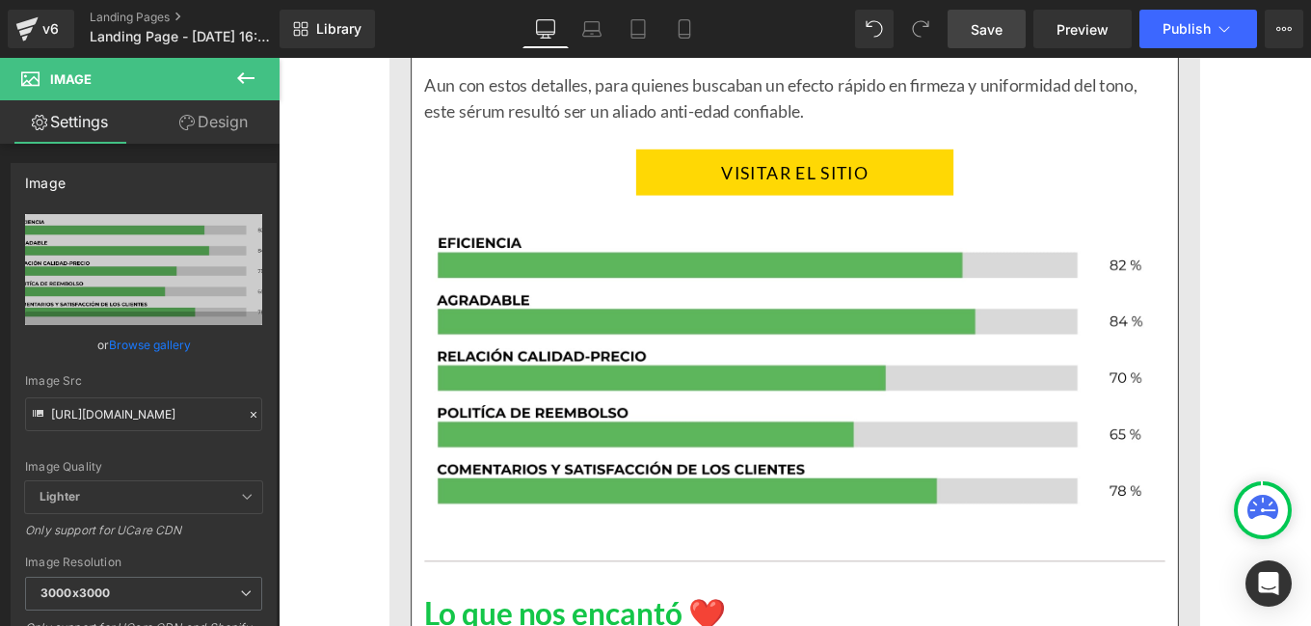
click at [987, 28] on span "Save" at bounding box center [987, 29] width 32 height 20
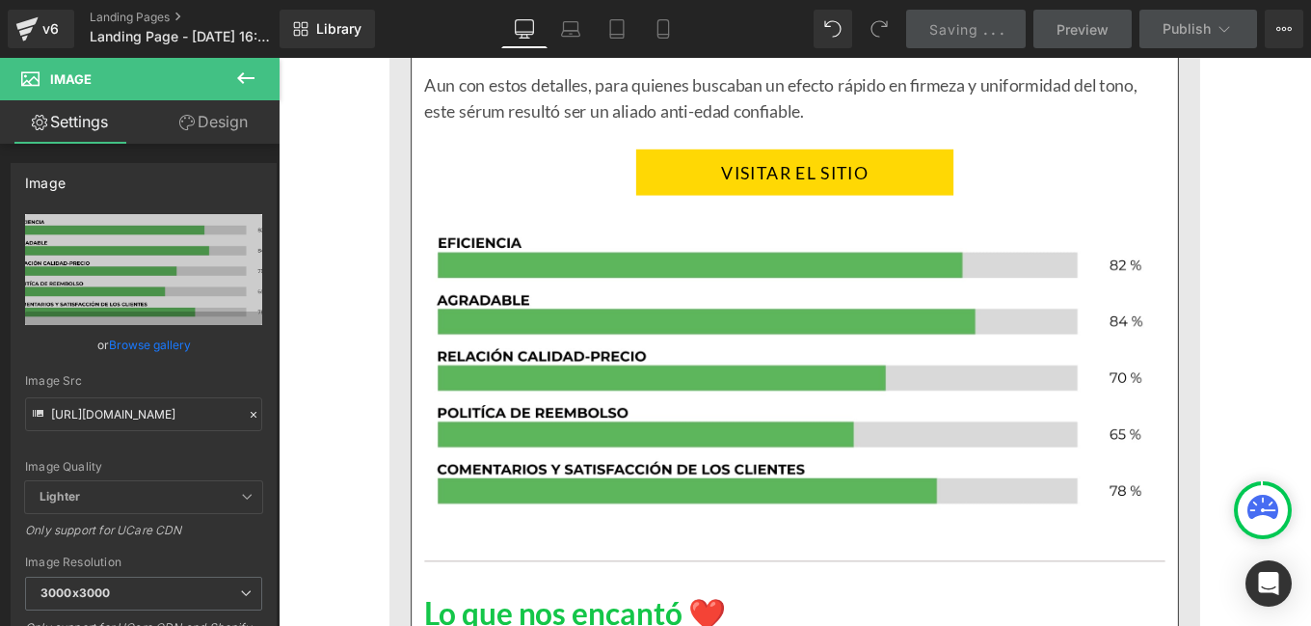
scroll to position [16546, 0]
